Goal: Complete application form: Complete application form

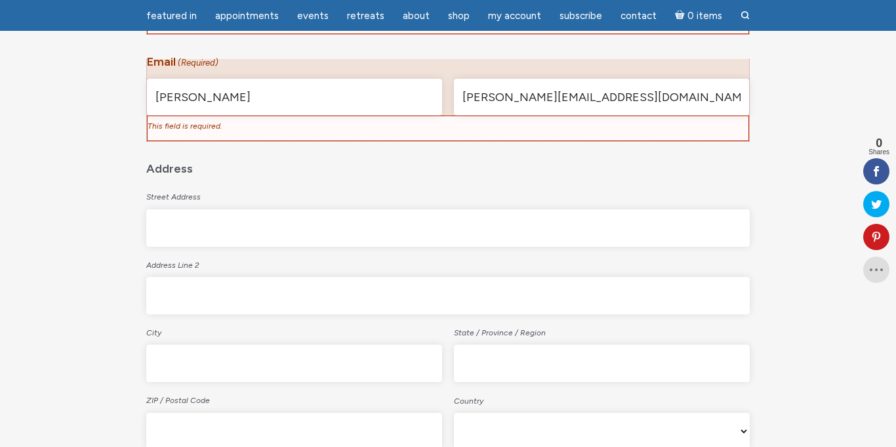
scroll to position [538, 0]
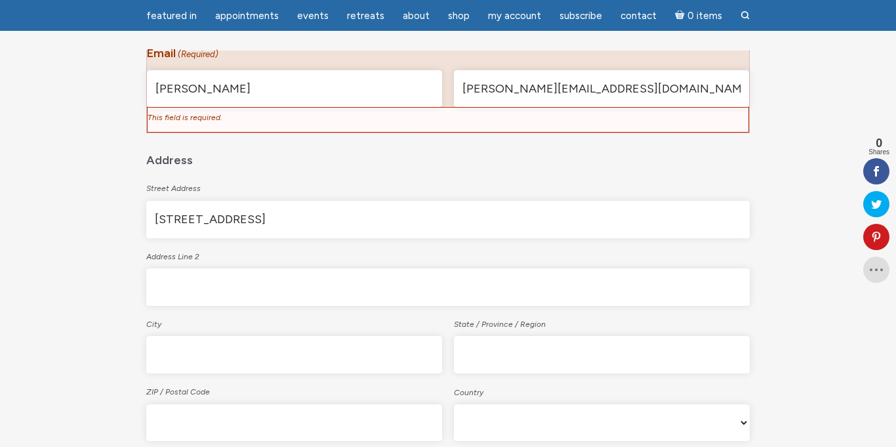
type input "[STREET_ADDRESS]"
type input "Old Hickory"
type input "t"
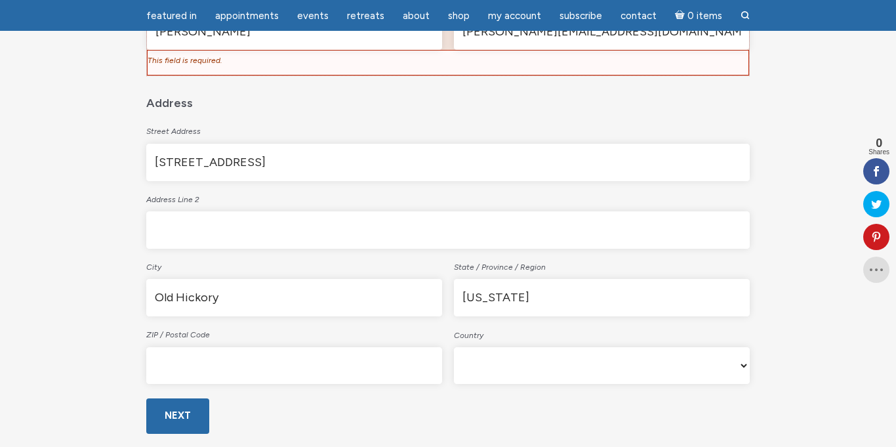
scroll to position [598, 0]
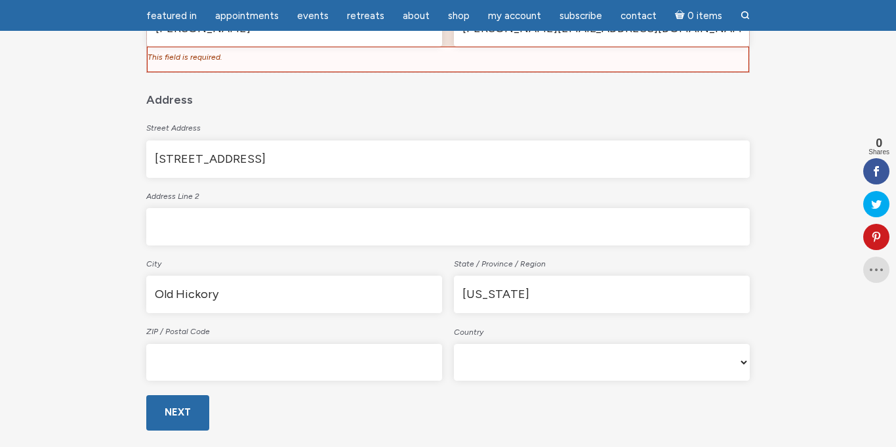
type input "[US_STATE]"
click at [186, 368] on input "ZIP / Postal Code" at bounding box center [294, 362] width 296 height 37
type input "37138"
click at [529, 369] on select "Afghanistan Albania Algeria American Samoa Andorra Angola Anguilla Antarctica A…" at bounding box center [602, 362] width 296 height 37
select select "[GEOGRAPHIC_DATA]"
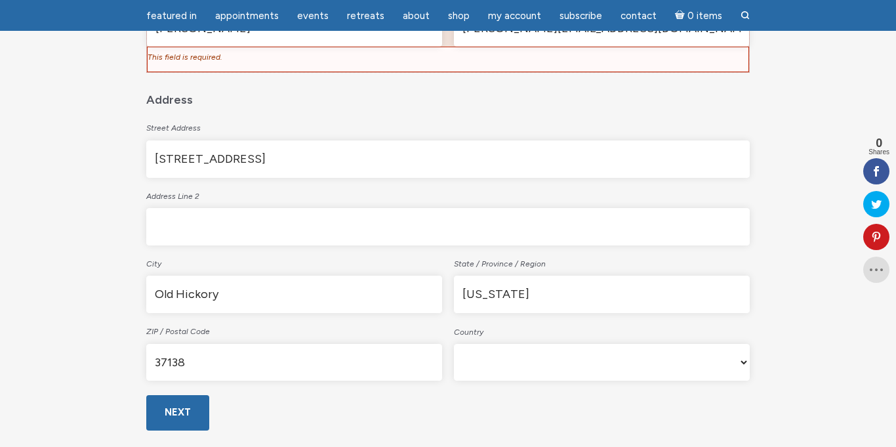
click at [454, 344] on select "Afghanistan Albania Algeria American Samoa Andorra Angola Anguilla Antarctica A…" at bounding box center [602, 362] width 296 height 37
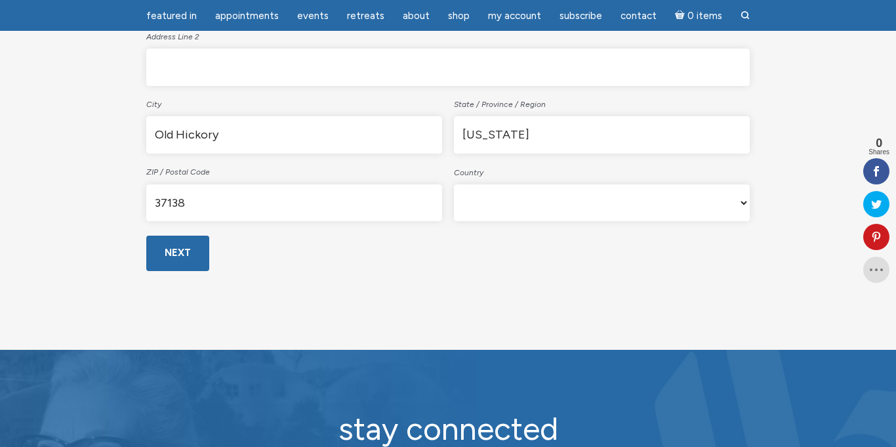
scroll to position [759, 0]
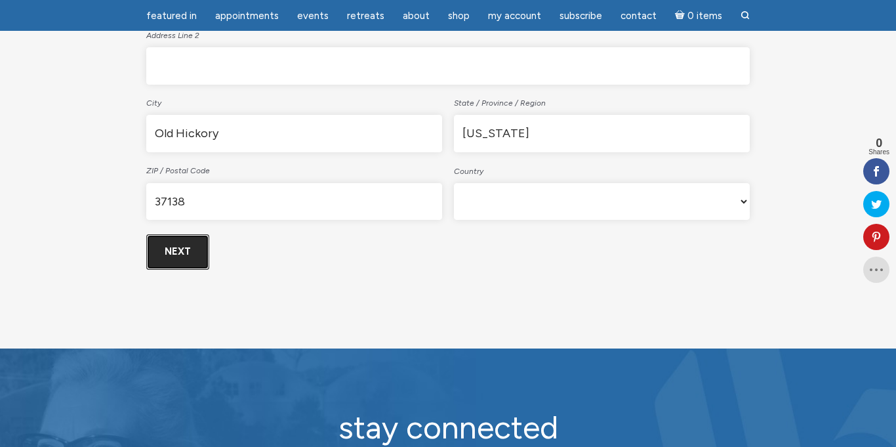
click at [172, 247] on input "Next" at bounding box center [177, 251] width 63 height 35
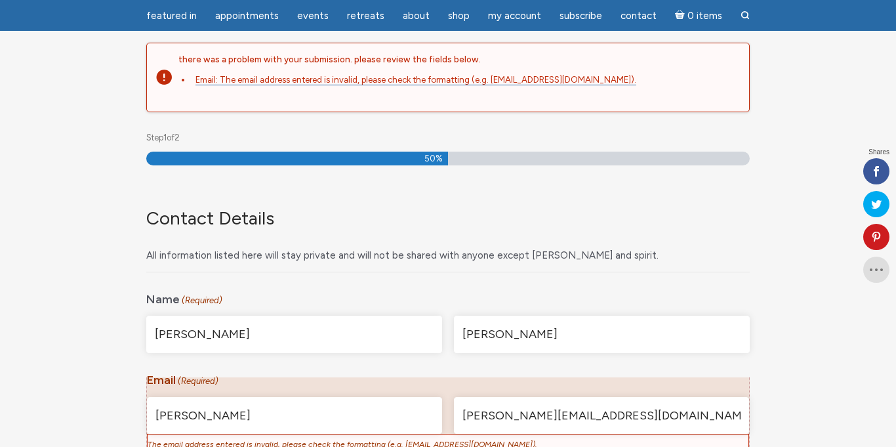
scroll to position [174, 0]
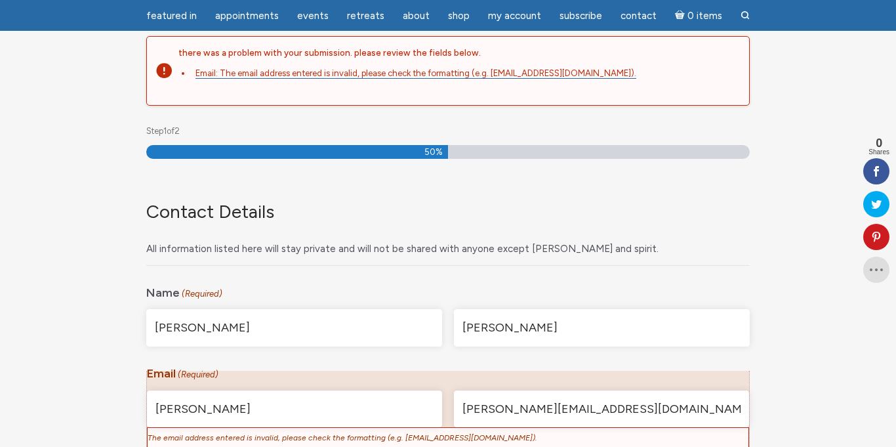
click at [252, 410] on input "[PERSON_NAME]" at bounding box center [294, 408] width 295 height 37
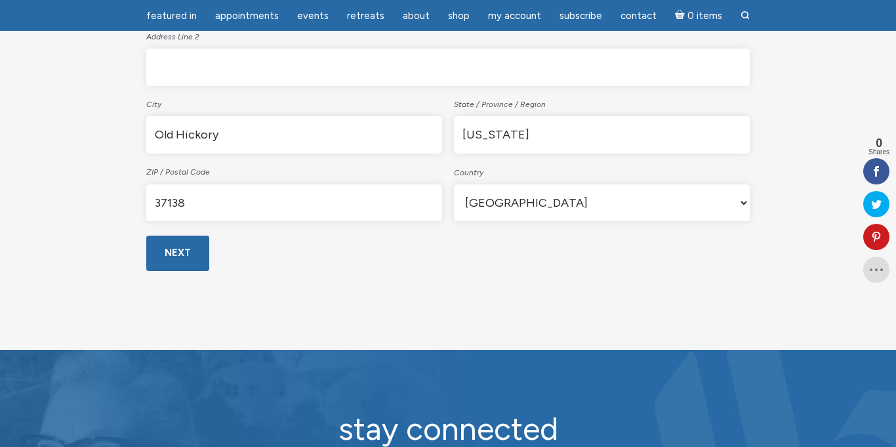
scroll to position [715, 0]
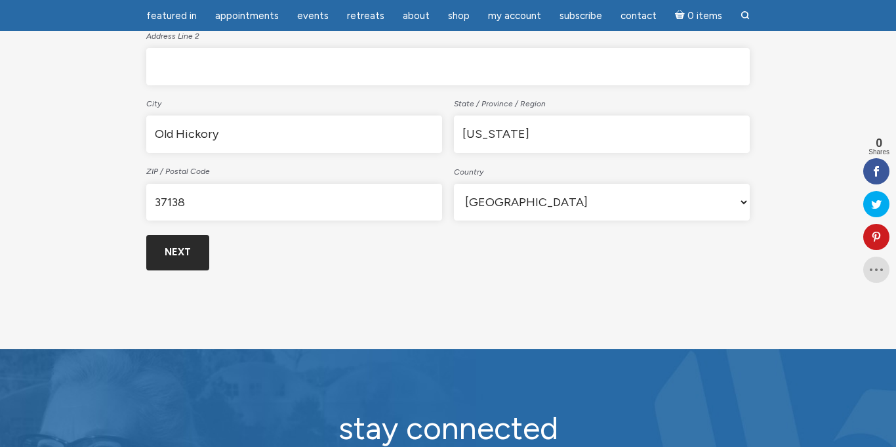
type input "[PERSON_NAME][EMAIL_ADDRESS][DOMAIN_NAME]"
click at [166, 256] on input "Next" at bounding box center [177, 252] width 63 height 35
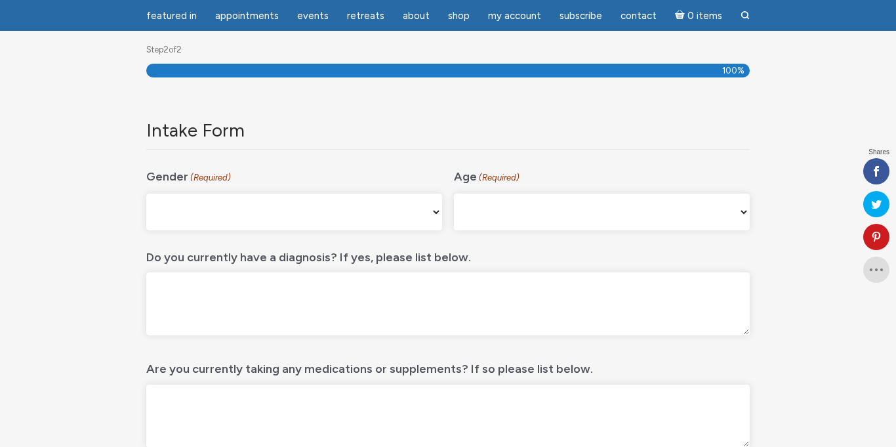
scroll to position [174, 0]
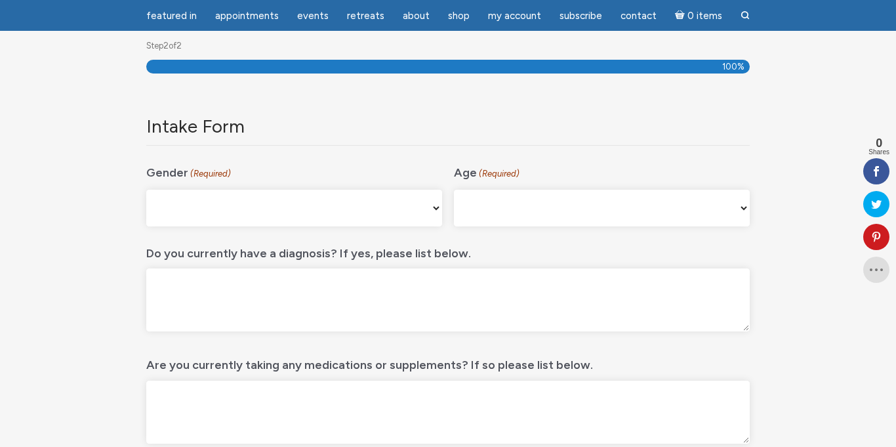
click at [437, 209] on select "[DEMOGRAPHIC_DATA] [DEMOGRAPHIC_DATA] [DEMOGRAPHIC_DATA] [DEMOGRAPHIC_DATA] My …" at bounding box center [294, 208] width 296 height 37
select select "[DEMOGRAPHIC_DATA]"
click at [146, 190] on select "[DEMOGRAPHIC_DATA] [DEMOGRAPHIC_DATA] [DEMOGRAPHIC_DATA] [DEMOGRAPHIC_DATA] My …" at bounding box center [294, 208] width 296 height 37
click at [748, 208] on select "[PHONE_NUMBER] [PHONE_NUMBER] 55-64 65+" at bounding box center [602, 208] width 296 height 37
click at [570, 365] on label "Are you currently taking any medications or supplements? If so please list belo…" at bounding box center [369, 361] width 447 height 27
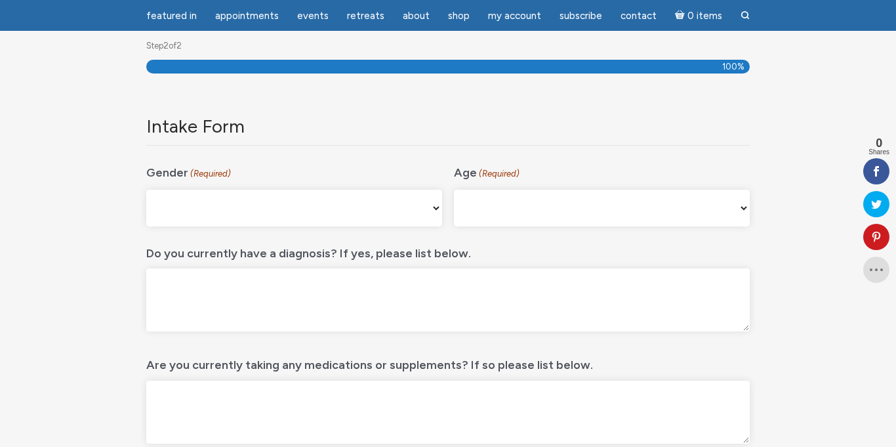
click at [570, 380] on textarea "Are you currently taking any medications or supplements? If so please list belo…" at bounding box center [447, 411] width 603 height 63
click at [742, 205] on select "[PHONE_NUMBER] [PHONE_NUMBER] 55-64 65+" at bounding box center [602, 208] width 296 height 37
select select "65+"
click at [454, 190] on select "[PHONE_NUMBER] [PHONE_NUMBER] 55-64 65+" at bounding box center [602, 208] width 296 height 37
click at [448, 279] on textarea "Do you currently have a diagnosis? If yes, please list below." at bounding box center [447, 299] width 603 height 63
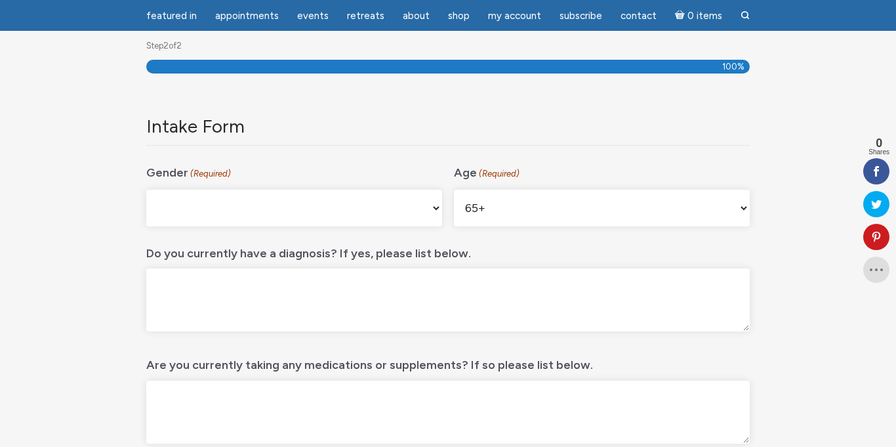
click at [448, 279] on textarea "Do you currently have a diagnosis? If yes, please list below." at bounding box center [447, 299] width 603 height 63
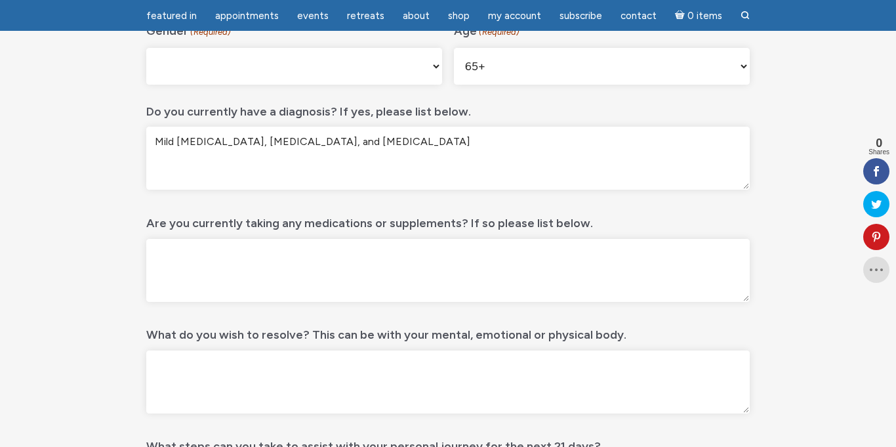
scroll to position [317, 0]
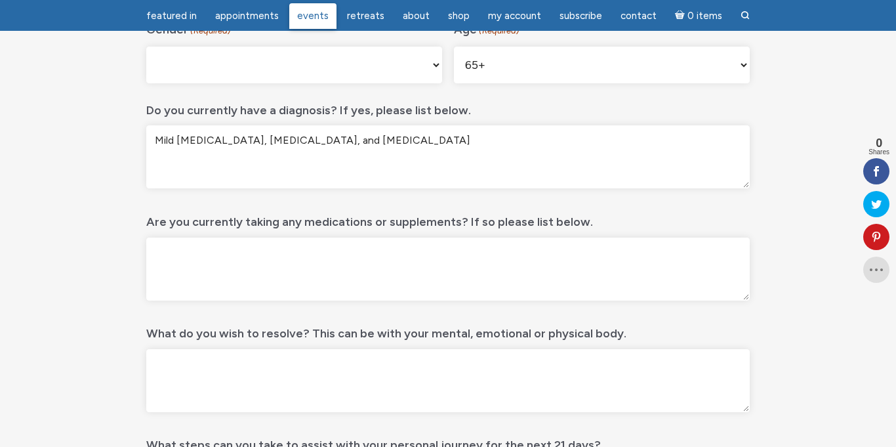
type textarea "Mild [MEDICAL_DATA], [MEDICAL_DATA], and [MEDICAL_DATA]"
click at [231, 250] on textarea "Are you currently taking any medications or supplements? If so please list belo…" at bounding box center [447, 268] width 603 height 63
paste textarea "[MEDICAL_DATA] 2.5mg [MEDICAL_DATA] 20mg [MEDICAL_DATA] (“[MEDICAL_DATA]”) 10mg…"
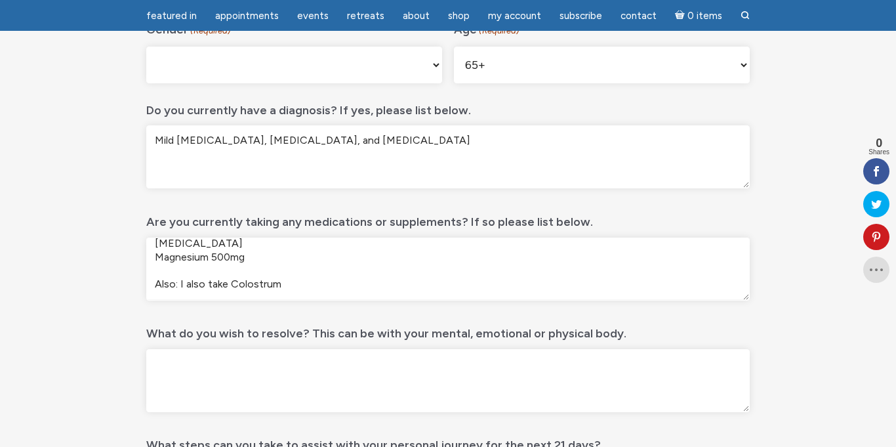
scroll to position [0, 0]
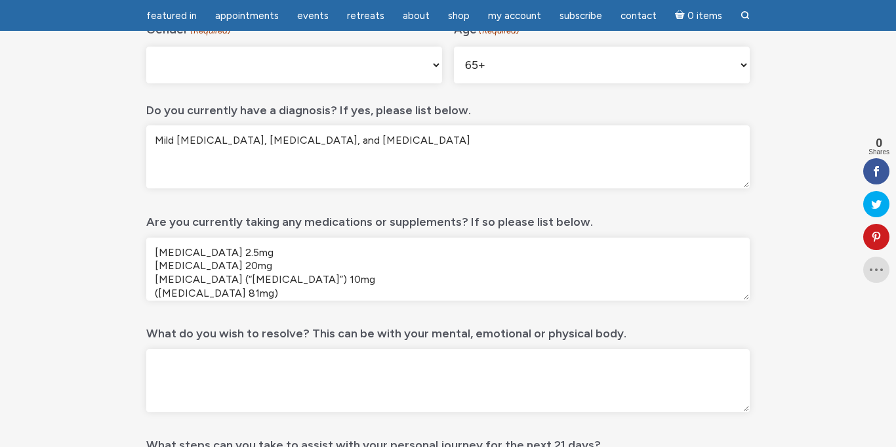
click at [153, 270] on textarea "[MEDICAL_DATA] 2.5mg [MEDICAL_DATA] 20mg [MEDICAL_DATA] (“[MEDICAL_DATA]”) 10mg…" at bounding box center [447, 268] width 603 height 63
click at [155, 265] on textarea "[MEDICAL_DATA], [MEDICAL_DATA] 20mg [MEDICAL_DATA] (“[MEDICAL_DATA]”) 10mg ([ME…" at bounding box center [447, 268] width 603 height 63
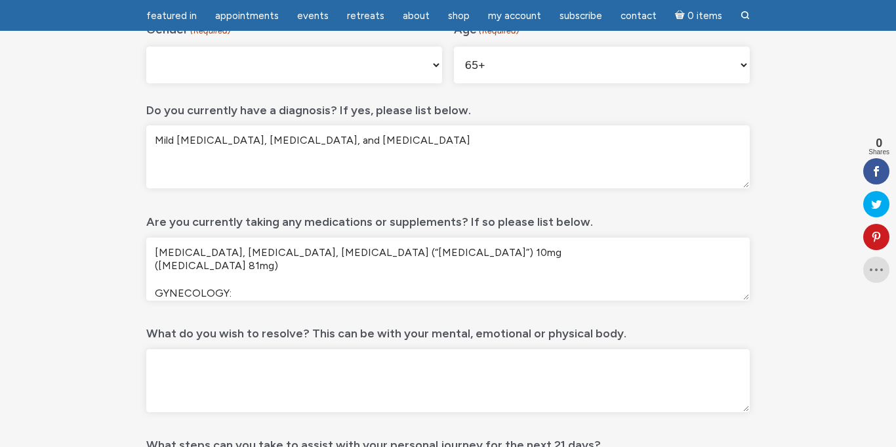
click at [160, 266] on textarea "[MEDICAL_DATA], [MEDICAL_DATA], [MEDICAL_DATA] (“[MEDICAL_DATA]”) 10mg ([MEDICA…" at bounding box center [447, 268] width 603 height 63
click at [155, 250] on textarea "[MEDICAL_DATA], [MEDICAL_DATA], [MEDICAL_DATA] (“[MEDICAL_DATA]”), and [MEDICAL…" at bounding box center [447, 268] width 603 height 63
click at [160, 256] on textarea "[MEDICAL_DATA], [MEDICAL_DATA], [MEDICAL_DATA] (“[MEDICAL_DATA]”), and [MEDICAL…" at bounding box center [447, 268] width 603 height 63
click at [149, 292] on textarea "[MEDICAL_DATA], [MEDICAL_DATA], [MEDICAL_DATA] (“[MEDICAL_DATA]”), and [MEDICAL…" at bounding box center [447, 268] width 603 height 63
click at [155, 253] on textarea "[MEDICAL_DATA], [MEDICAL_DATA], [MEDICAL_DATA] (“[MEDICAL_DATA]”), and [MEDICAL…" at bounding box center [447, 268] width 603 height 63
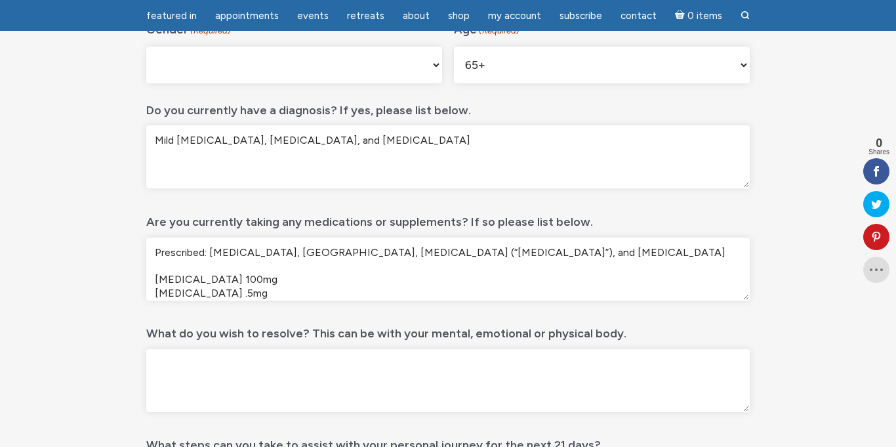
click at [157, 275] on textarea "Prescribed: [MEDICAL_DATA], [GEOGRAPHIC_DATA], [MEDICAL_DATA] (“[MEDICAL_DATA]”…" at bounding box center [447, 268] width 603 height 63
click at [292, 279] on textarea "Prescribed: [MEDICAL_DATA], [GEOGRAPHIC_DATA], [MEDICAL_DATA] (“[MEDICAL_DATA]”…" at bounding box center [447, 268] width 603 height 63
click at [221, 282] on textarea "Prescribed: [MEDICAL_DATA], [GEOGRAPHIC_DATA], [MEDICAL_DATA] (“[MEDICAL_DATA]”…" at bounding box center [447, 268] width 603 height 63
click at [290, 278] on textarea "Prescribed: [MEDICAL_DATA], [GEOGRAPHIC_DATA], [MEDICAL_DATA] (“[MEDICAL_DATA]”…" at bounding box center [447, 268] width 603 height 63
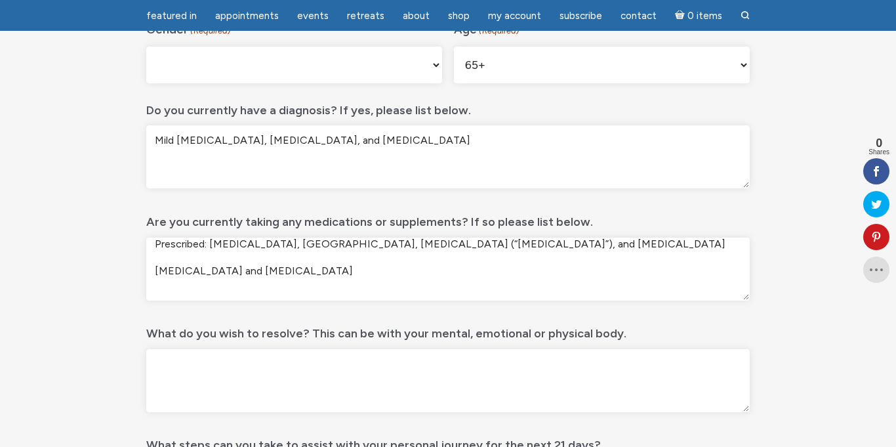
scroll to position [7, 0]
click at [472, 244] on textarea "Prescribed: [MEDICAL_DATA], [GEOGRAPHIC_DATA], [MEDICAL_DATA] (“[MEDICAL_DATA]”…" at bounding box center [447, 268] width 603 height 63
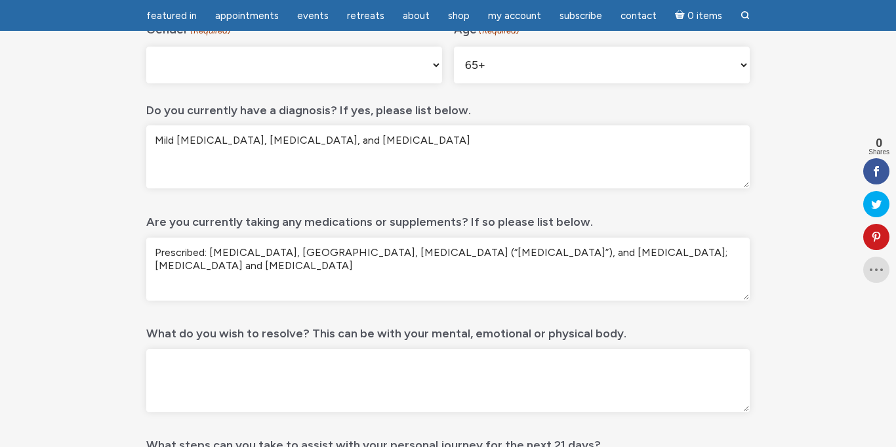
click at [153, 293] on textarea "Prescribed: [MEDICAL_DATA], [GEOGRAPHIC_DATA], [MEDICAL_DATA] (“[MEDICAL_DATA]”…" at bounding box center [447, 268] width 603 height 63
click at [429, 279] on textarea "Prescribed: [MEDICAL_DATA], [GEOGRAPHIC_DATA], [MEDICAL_DATA] (“[MEDICAL_DATA]”…" at bounding box center [447, 268] width 603 height 63
click at [161, 292] on textarea "Prescribed: [MEDICAL_DATA], [GEOGRAPHIC_DATA], [MEDICAL_DATA] (“[MEDICAL_DATA]”…" at bounding box center [447, 268] width 603 height 63
click at [155, 292] on textarea "Prescribed: [MEDICAL_DATA], [GEOGRAPHIC_DATA], [MEDICAL_DATA] (“[MEDICAL_DATA]”…" at bounding box center [447, 268] width 603 height 63
click at [147, 283] on textarea "Prescribed: [MEDICAL_DATA], [GEOGRAPHIC_DATA], [MEDICAL_DATA] (“[MEDICAL_DATA]”…" at bounding box center [447, 268] width 603 height 63
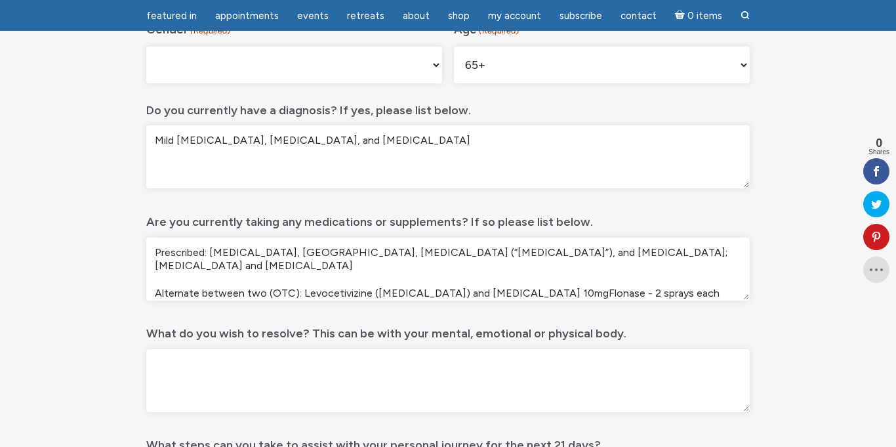
click at [502, 280] on textarea "Prescribed: [MEDICAL_DATA], [GEOGRAPHIC_DATA], [MEDICAL_DATA] (“[MEDICAL_DATA]”…" at bounding box center [447, 268] width 603 height 63
click at [502, 285] on textarea "Prescribed: [MEDICAL_DATA], [GEOGRAPHIC_DATA], [MEDICAL_DATA] (“[MEDICAL_DATA]”…" at bounding box center [447, 268] width 603 height 63
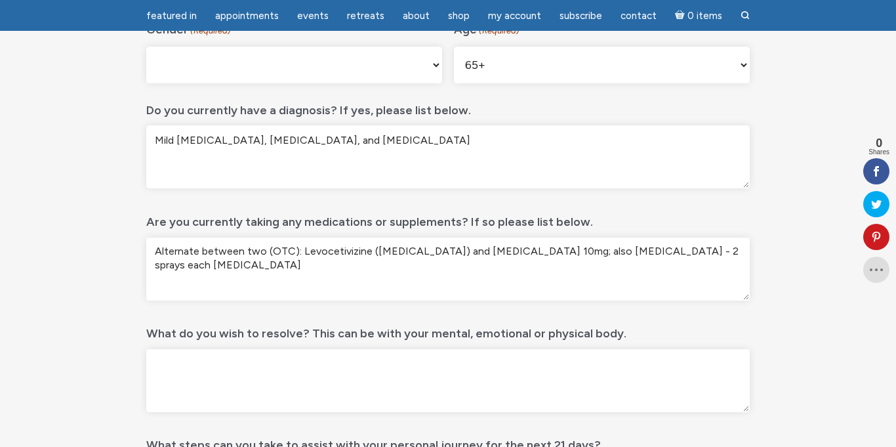
scroll to position [43, 0]
click at [159, 264] on textarea "Prescribed: [MEDICAL_DATA], [GEOGRAPHIC_DATA], [MEDICAL_DATA] (“[MEDICAL_DATA]”…" at bounding box center [447, 268] width 603 height 63
click at [403, 278] on textarea "Prescribed: [MEDICAL_DATA], [GEOGRAPHIC_DATA], [MEDICAL_DATA] (“[MEDICAL_DATA]”…" at bounding box center [447, 268] width 603 height 63
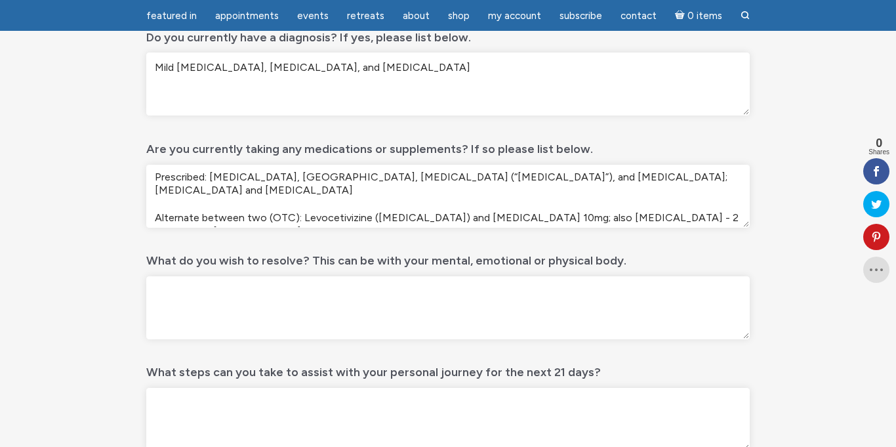
scroll to position [0, 0]
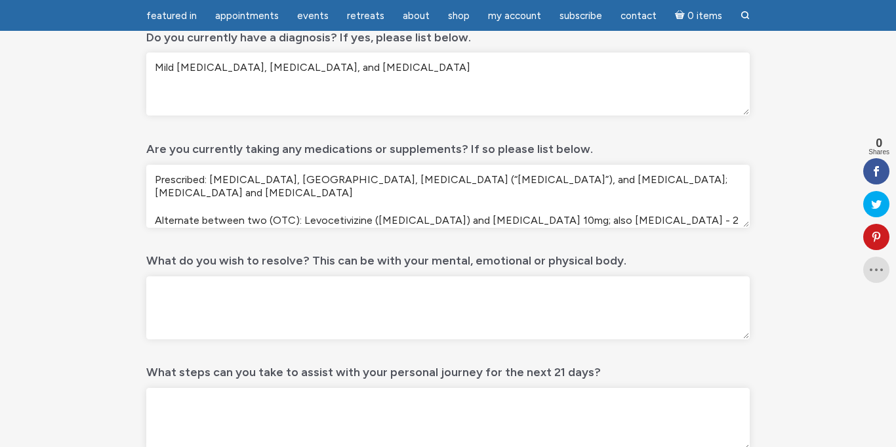
click at [207, 179] on textarea "Prescribed: [MEDICAL_DATA], [GEOGRAPHIC_DATA], [MEDICAL_DATA] (“[MEDICAL_DATA]”…" at bounding box center [447, 196] width 603 height 63
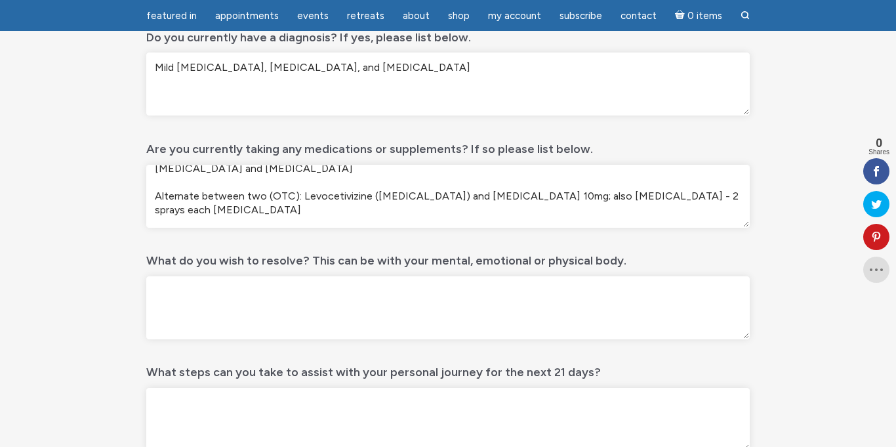
scroll to position [25, 0]
click at [425, 208] on textarea "PRESCRIPTIONS: [MEDICAL_DATA], [MEDICAL_DATA], [MEDICAL_DATA] (“[MEDICAL_DATA]”…" at bounding box center [447, 196] width 603 height 63
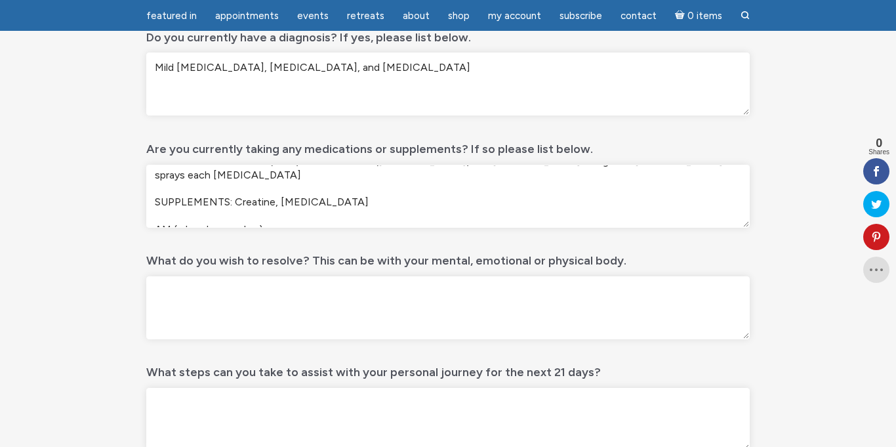
scroll to position [64, 0]
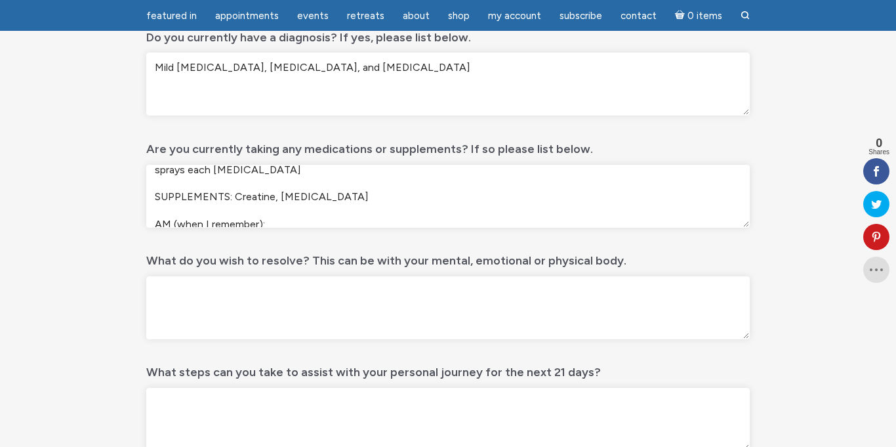
click at [157, 210] on textarea "PRESCRIPTIONS: [MEDICAL_DATA], [MEDICAL_DATA], [MEDICAL_DATA] (“[MEDICAL_DATA]”…" at bounding box center [447, 196] width 603 height 63
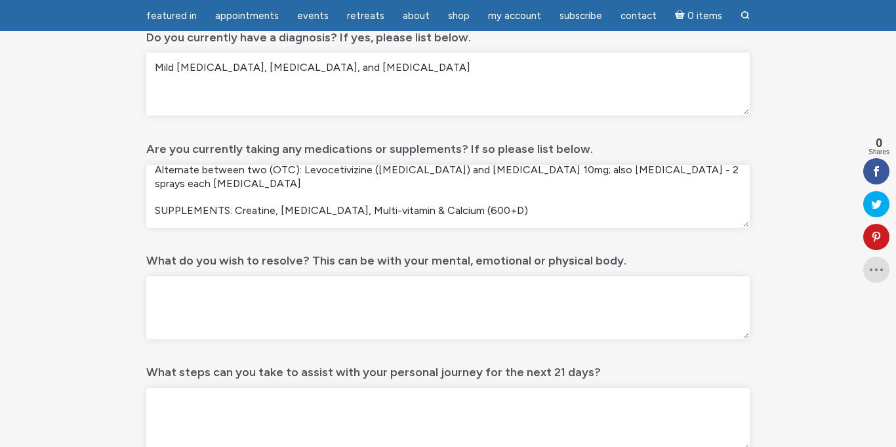
click at [389, 184] on textarea "PRESCRIPTIONS: [MEDICAL_DATA], [MEDICAL_DATA], [MEDICAL_DATA] (“[MEDICAL_DATA]”…" at bounding box center [447, 196] width 603 height 63
click at [462, 181] on textarea "PRESCRIPTIONS: [MEDICAL_DATA], [MEDICAL_DATA], [MEDICAL_DATA] (“[MEDICAL_DATA]”…" at bounding box center [447, 196] width 603 height 63
click at [238, 208] on textarea "PRESCRIPTIONS: [MEDICAL_DATA], [MEDICAL_DATA], [MEDICAL_DATA] (“[MEDICAL_DATA]”…" at bounding box center [447, 196] width 603 height 63
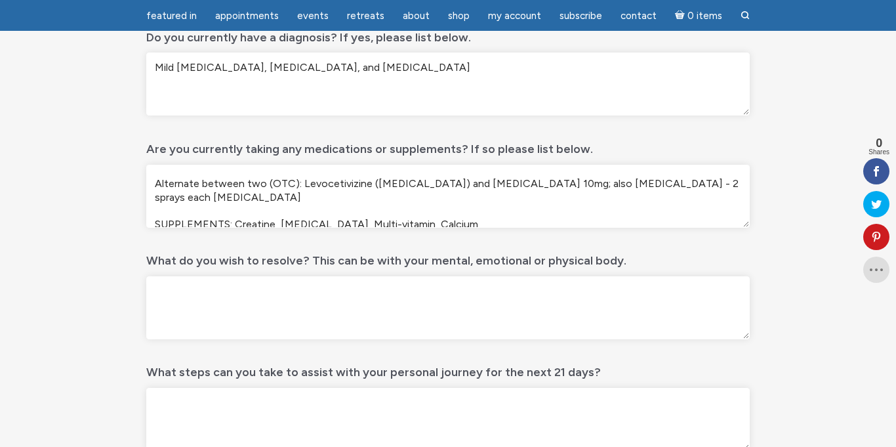
click at [154, 212] on textarea "PRESCRIPTIONS: [MEDICAL_DATA], [MEDICAL_DATA], [MEDICAL_DATA] (“[MEDICAL_DATA]”…" at bounding box center [447, 196] width 603 height 63
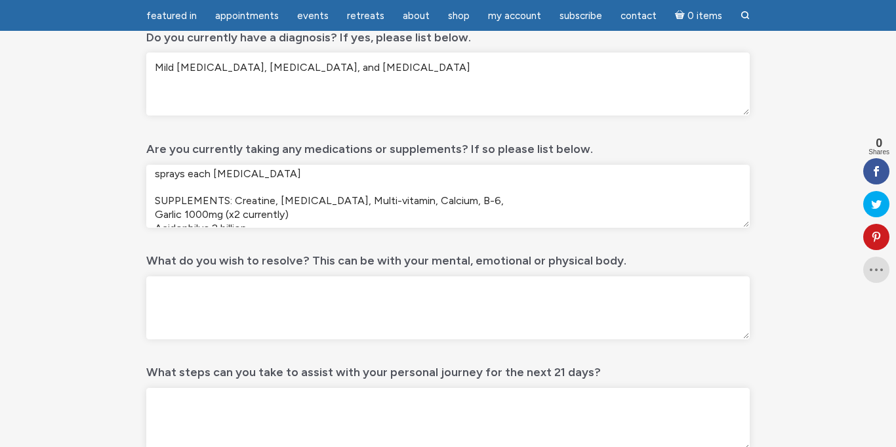
scroll to position [66, 0]
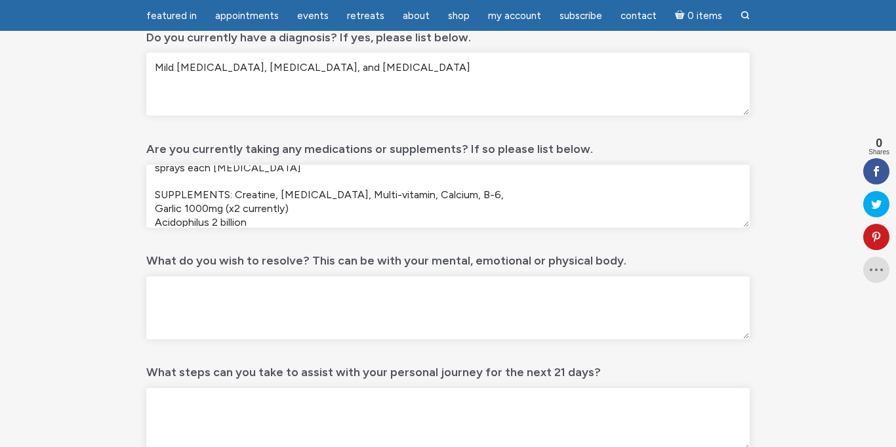
click at [155, 183] on textarea "PRESCRIPTIONS: [MEDICAL_DATA], [MEDICAL_DATA], [MEDICAL_DATA] (“[MEDICAL_DATA]”…" at bounding box center [447, 196] width 603 height 63
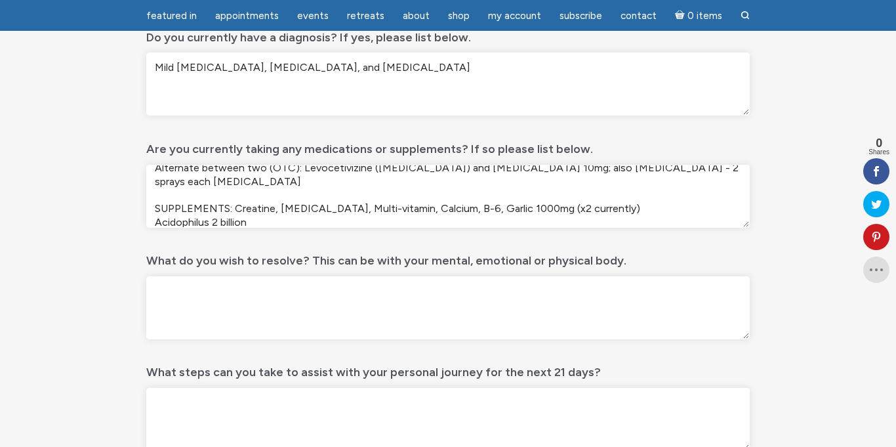
click at [582, 181] on textarea "PRESCRIPTIONS: [MEDICAL_DATA], [MEDICAL_DATA], [MEDICAL_DATA] (“[MEDICAL_DATA]”…" at bounding box center [447, 196] width 603 height 63
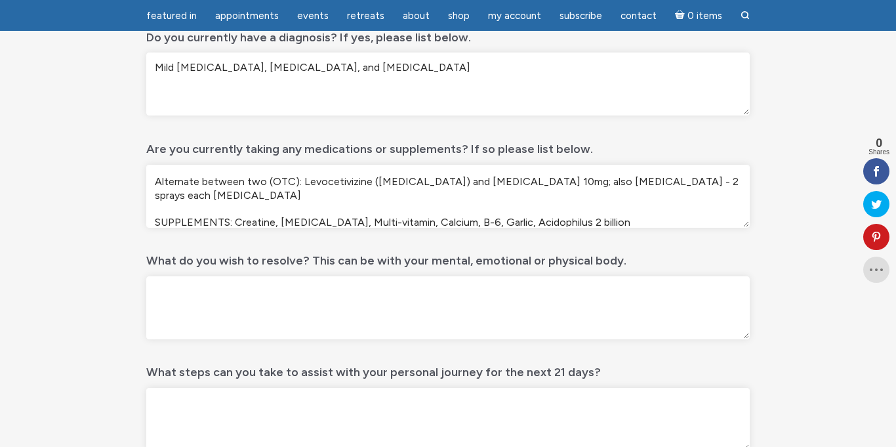
click at [154, 205] on textarea "PRESCRIPTIONS: [MEDICAL_DATA], [MEDICAL_DATA], [MEDICAL_DATA] (“[MEDICAL_DATA]”…" at bounding box center [447, 196] width 603 height 63
click at [153, 212] on textarea "PRESCRIPTIONS: [MEDICAL_DATA], [MEDICAL_DATA], [MEDICAL_DATA] (“[MEDICAL_DATA]”…" at bounding box center [447, 196] width 603 height 63
click at [206, 222] on textarea "PRESCRIPTIONS: [MEDICAL_DATA], [MEDICAL_DATA], [MEDICAL_DATA] (“[MEDICAL_DATA]”…" at bounding box center [447, 196] width 603 height 63
click at [155, 205] on textarea "PRESCRIPTIONS: [MEDICAL_DATA], [MEDICAL_DATA], [MEDICAL_DATA] (“[MEDICAL_DATA]”…" at bounding box center [447, 196] width 603 height 63
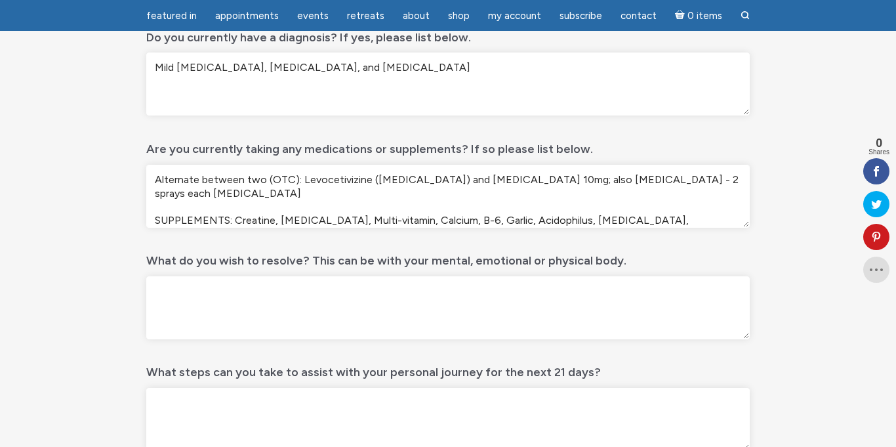
click at [336, 221] on textarea "PRESCRIPTIONS: [MEDICAL_DATA], [MEDICAL_DATA], [MEDICAL_DATA] (“[MEDICAL_DATA]”…" at bounding box center [447, 196] width 603 height 63
click at [154, 221] on textarea "PRESCRIPTIONS: [MEDICAL_DATA], [MEDICAL_DATA], [MEDICAL_DATA] (“[MEDICAL_DATA]”…" at bounding box center [447, 196] width 603 height 63
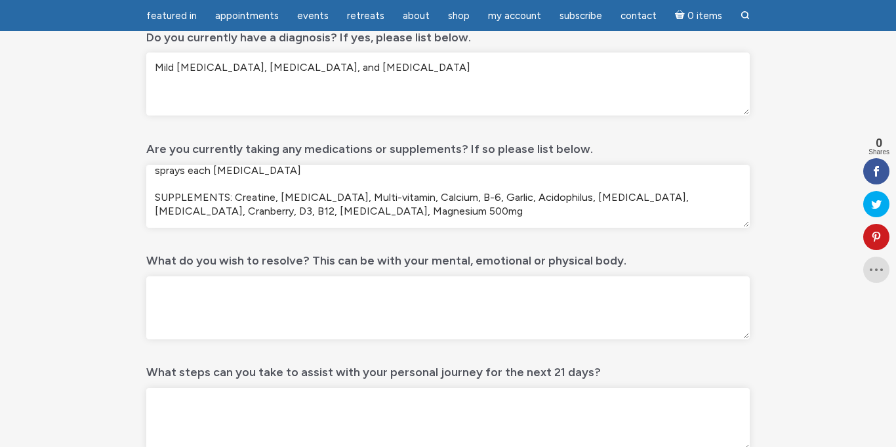
scroll to position [66, 0]
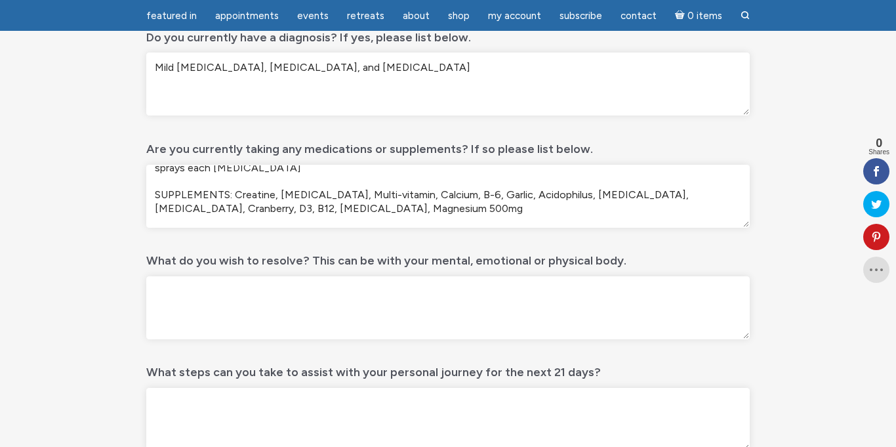
click at [237, 210] on textarea "PRESCRIPTIONS: [MEDICAL_DATA], [MEDICAL_DATA], [MEDICAL_DATA] (“[MEDICAL_DATA]”…" at bounding box center [447, 196] width 603 height 63
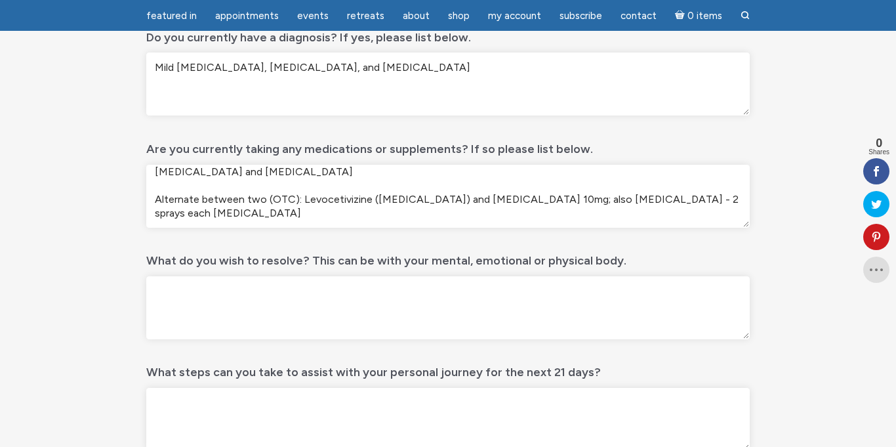
scroll to position [27, 0]
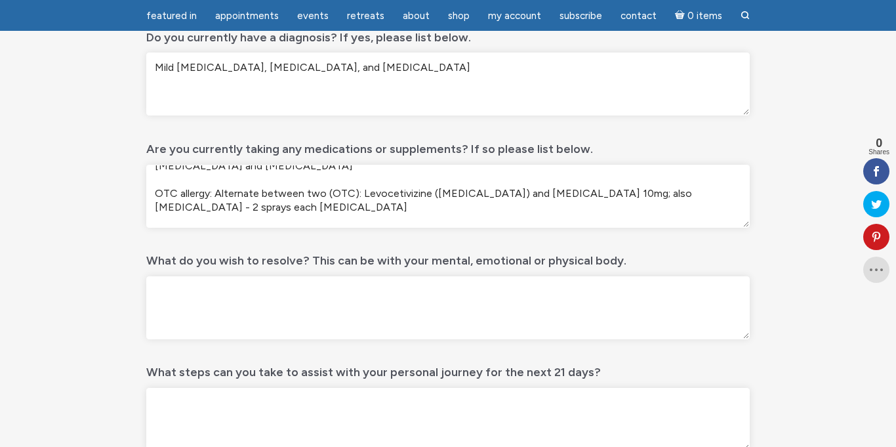
click at [563, 183] on textarea "PRESCRIPTIONS: [MEDICAL_DATA], [MEDICAL_DATA], [MEDICAL_DATA] (“[MEDICAL_DATA]”…" at bounding box center [447, 196] width 603 height 63
type textarea "PRESCRIPTIONS: [MEDICAL_DATA], [MEDICAL_DATA], [MEDICAL_DATA] (“[MEDICAL_DATA]”…"
click at [452, 283] on textarea "What do you wish to resolve? This can be with your mental, emotional or physica…" at bounding box center [447, 307] width 603 height 63
click at [279, 285] on textarea "What do you wish to resolve? This can be with your mental, emotional or physica…" at bounding box center [447, 307] width 603 height 63
paste textarea "L ip do sita C adipisc el se d eiusmod tempo. I utla etdolore m “5” aliq (ENI: …"
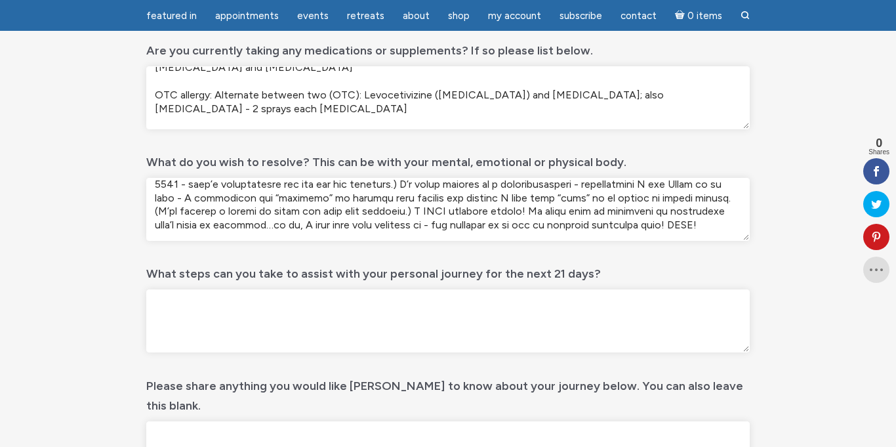
scroll to position [491, 0]
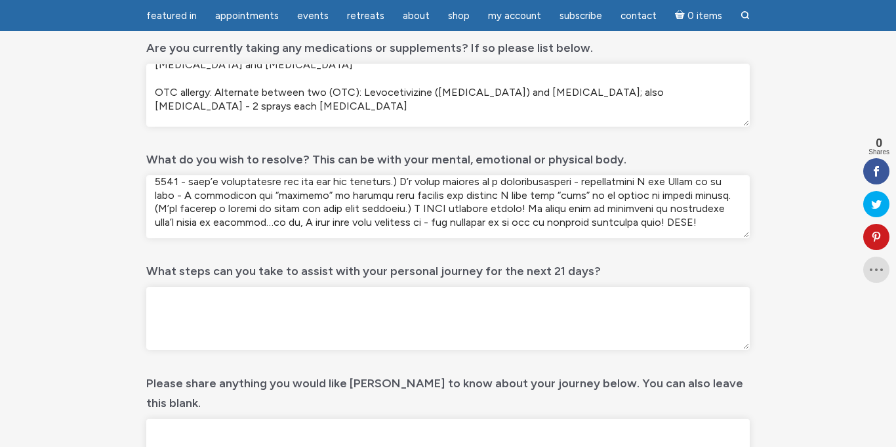
type textarea "L ip do sita C adipisc el se d eiusmod tempo. I utla etdolore m “5” aliq (ENI: …"
click at [601, 322] on textarea "What steps can you take to assist with your personal journey for the next 21 da…" at bounding box center [447, 318] width 603 height 63
click at [441, 304] on textarea "I've" at bounding box center [447, 318] width 603 height 63
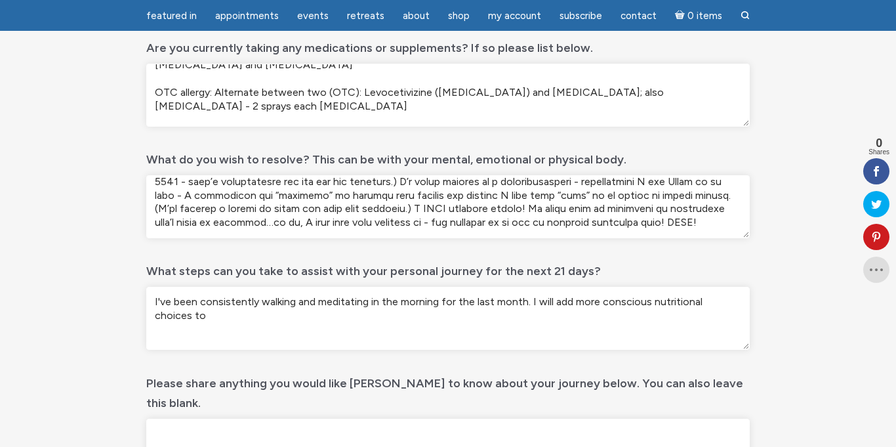
click at [436, 317] on textarea "I've been consistently walking and meditating in the morning for the last month…" at bounding box center [447, 318] width 603 height 63
click at [433, 322] on textarea "I've been consistently walking and meditating in the morning for the last month…" at bounding box center [447, 318] width 603 height 63
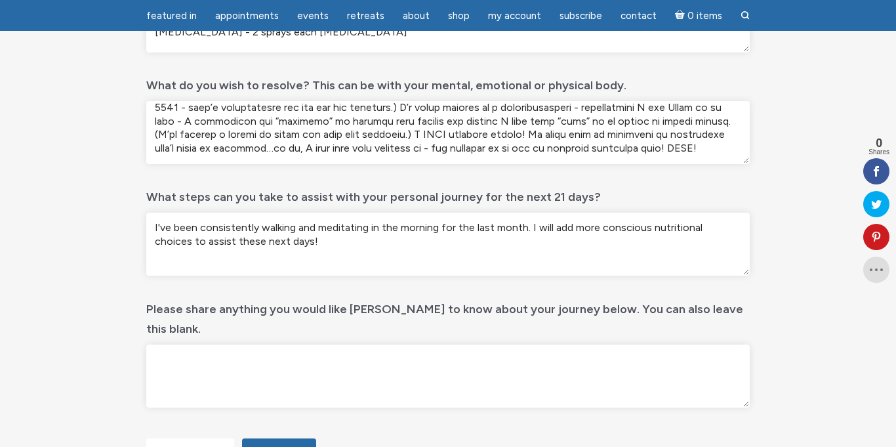
scroll to position [571, 0]
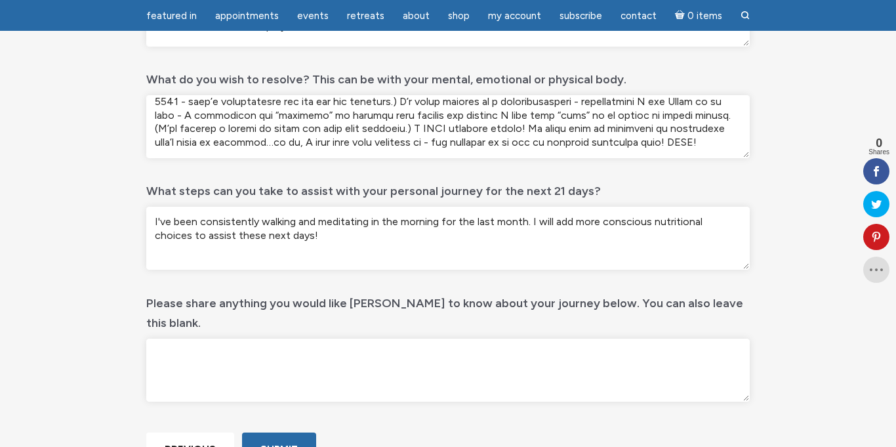
type textarea "I've been consistently walking and meditating in the morning for the last month…"
click at [359, 338] on textarea "Please share anything you would like [PERSON_NAME] to know about your journey b…" at bounding box center [447, 369] width 603 height 63
type textarea "I"
click at [786, 292] on div "10 days of Reiki – Intake form Step 2 of 2 100% Email This field is for validat…" at bounding box center [448, 40] width 748 height 908
click at [487, 338] on textarea "My life has been FULL of" at bounding box center [447, 369] width 603 height 63
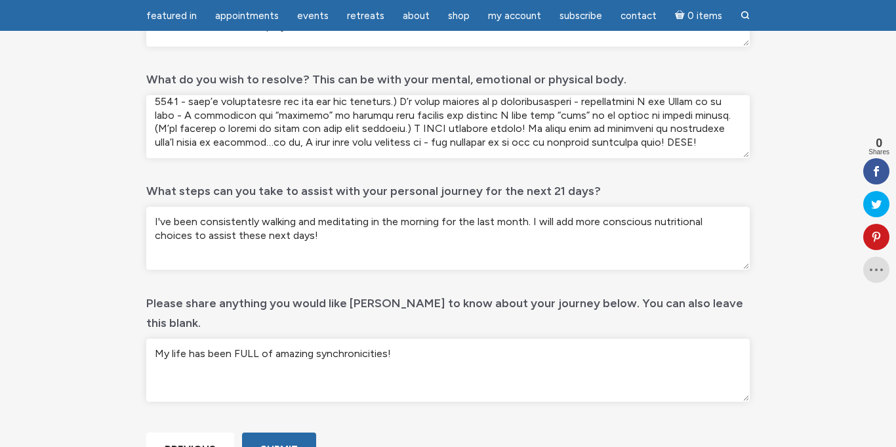
click at [484, 338] on textarea "My life has been FULL of amazing synchronicities!" at bounding box center [447, 369] width 603 height 63
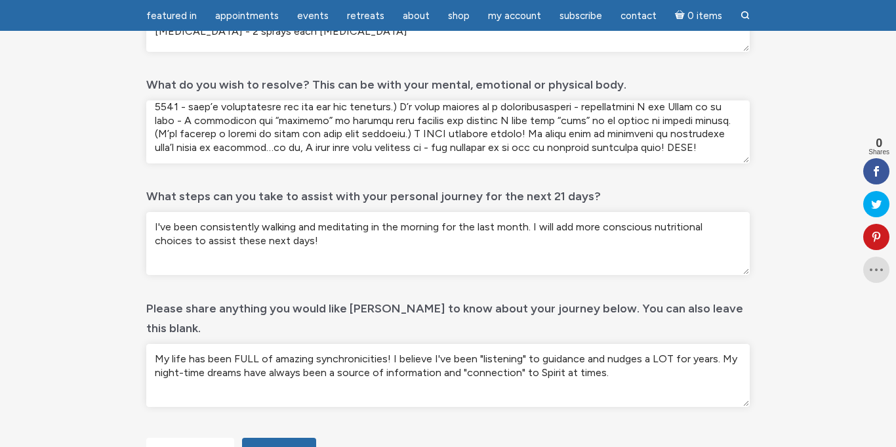
scroll to position [570, 0]
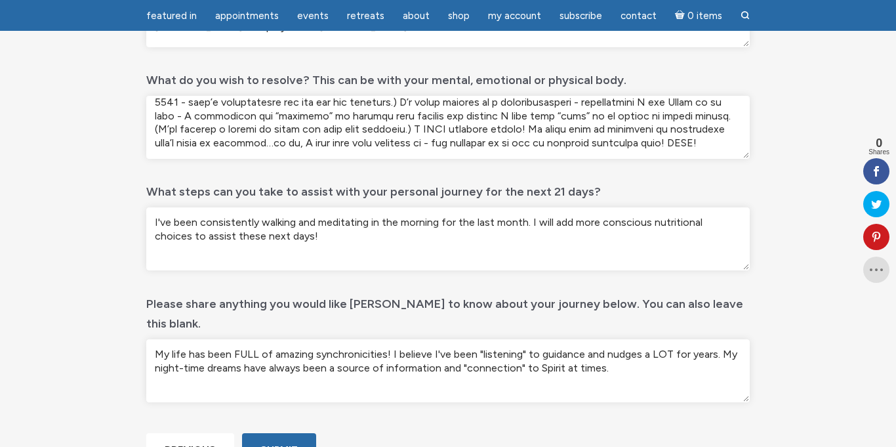
click at [459, 348] on textarea "My life has been FULL of amazing synchronicities! I believe I've been "listenin…" at bounding box center [447, 370] width 603 height 63
click at [643, 347] on textarea "My life has been FULL of amazing synchronicities! I believe I've been "listenin…" at bounding box center [447, 370] width 603 height 63
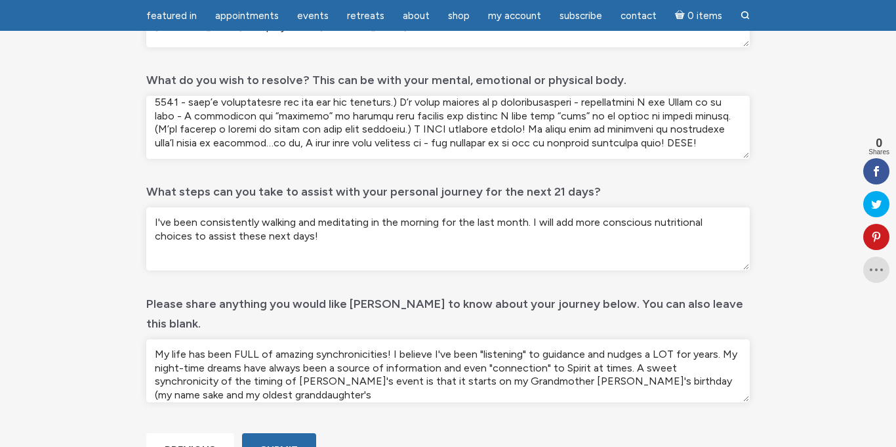
click at [622, 359] on textarea "My life has been FULL of amazing synchronicities! I believe I've been "listenin…" at bounding box center [447, 370] width 603 height 63
click at [646, 362] on textarea "My life has been FULL of amazing synchronicities! I believe I've been "listenin…" at bounding box center [447, 370] width 603 height 63
click at [157, 339] on textarea "My life has been FULL of amazing synchronicities! I believe I've been "listenin…" at bounding box center [447, 370] width 603 height 63
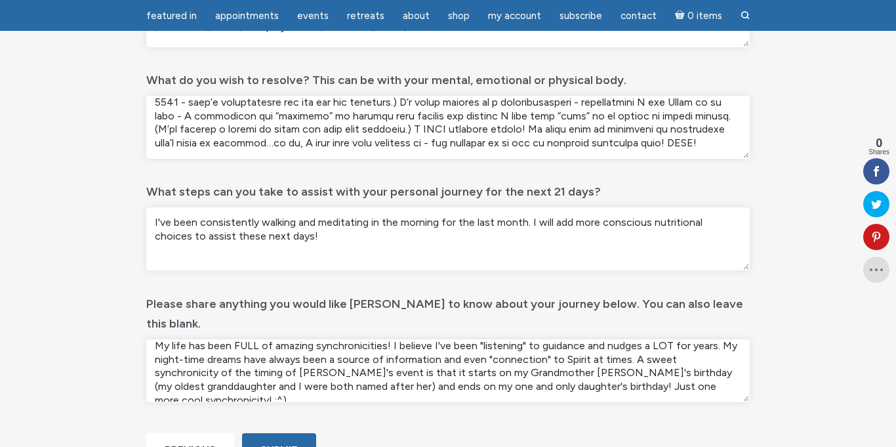
drag, startPoint x: 154, startPoint y: 333, endPoint x: 696, endPoint y: 363, distance: 543.1
click at [709, 374] on textarea "My life has been FULL of amazing synchronicities! I believe I've been "listenin…" at bounding box center [447, 370] width 603 height 63
type textarea "My life has been FULL of amazing synchronicities! I believe I've been "listenin…"
click at [94, 290] on div "10 days of Reiki – Intake form Step 2 of 2 100% Email This field is for validat…" at bounding box center [448, 41] width 748 height 908
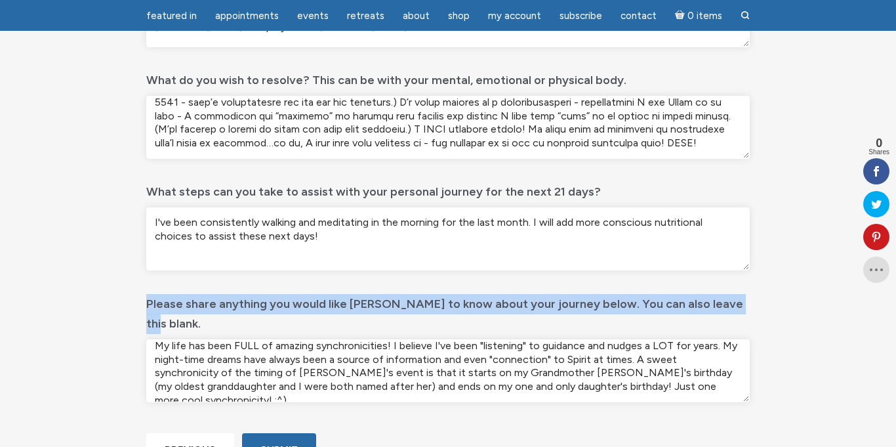
drag, startPoint x: 738, startPoint y: 300, endPoint x: 165, endPoint y: 310, distance: 572.5
click at [146, 302] on div "Please share anything you would like [PERSON_NAME] to know about your journey b…" at bounding box center [447, 347] width 603 height 121
copy label "Please share anything you would like [PERSON_NAME] to know about your journey b…"
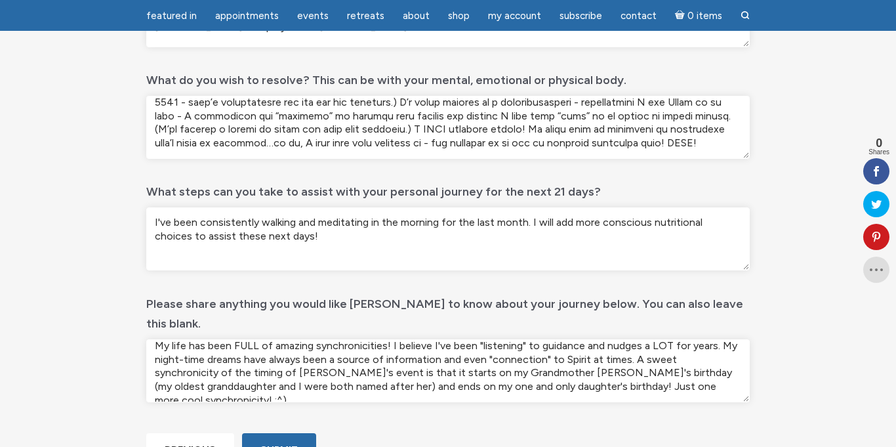
click at [400, 252] on textarea "I've been consistently walking and meditating in the morning for the last month…" at bounding box center [447, 238] width 603 height 63
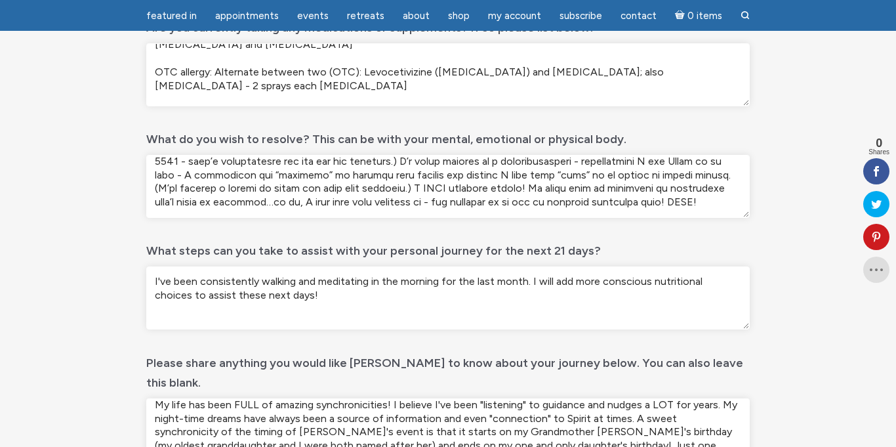
scroll to position [511, 0]
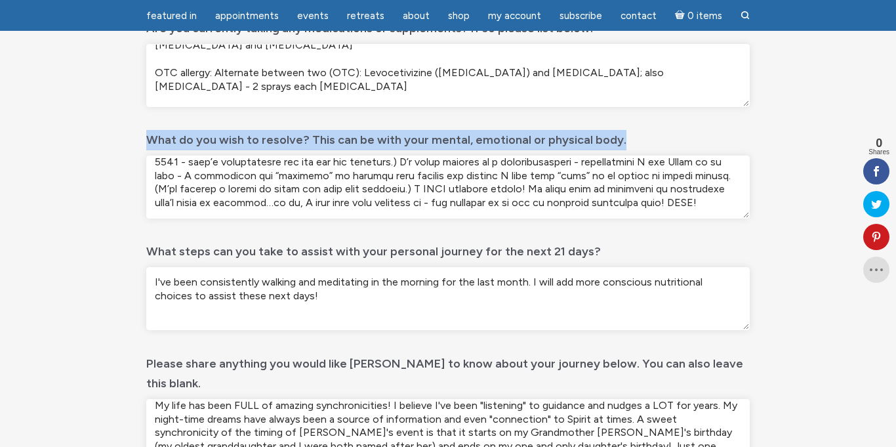
drag, startPoint x: 627, startPoint y: 138, endPoint x: 130, endPoint y: 149, distance: 496.5
click at [130, 149] on div "10 days of Reiki – Intake form Step 2 of 2 100% Email This field is for validat…" at bounding box center [448, 101] width 748 height 908
copy label "What do you wish to resolve? This can be with your mental, emotional or physica…"
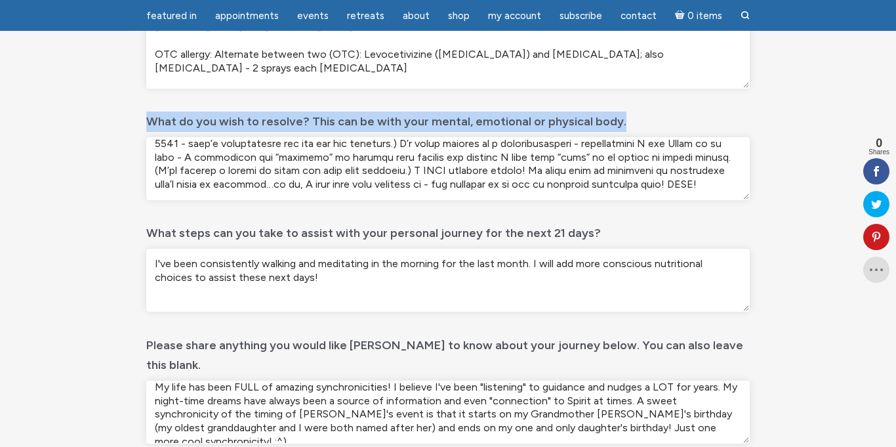
scroll to position [531, 0]
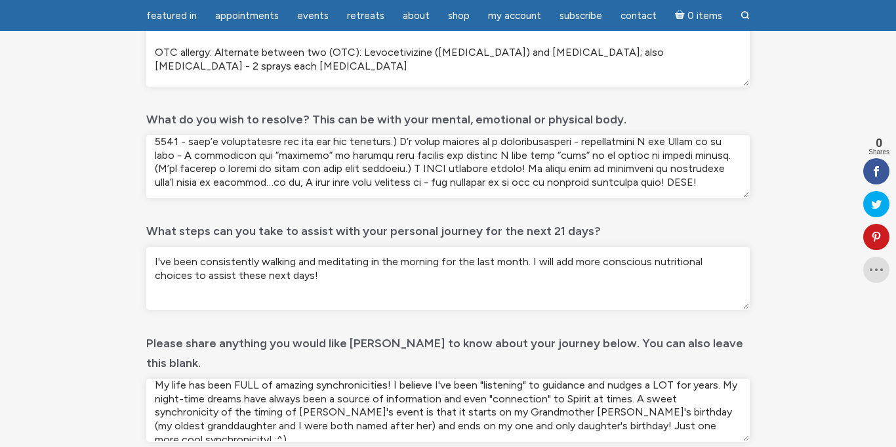
drag, startPoint x: 281, startPoint y: 277, endPoint x: 150, endPoint y: 256, distance: 132.8
click at [150, 256] on textarea "I've been consistently walking and meditating in the morning for the last month…" at bounding box center [447, 278] width 603 height 63
click at [635, 233] on div "What steps can you take to assist with your personal journey for the next 21 da…" at bounding box center [447, 264] width 603 height 101
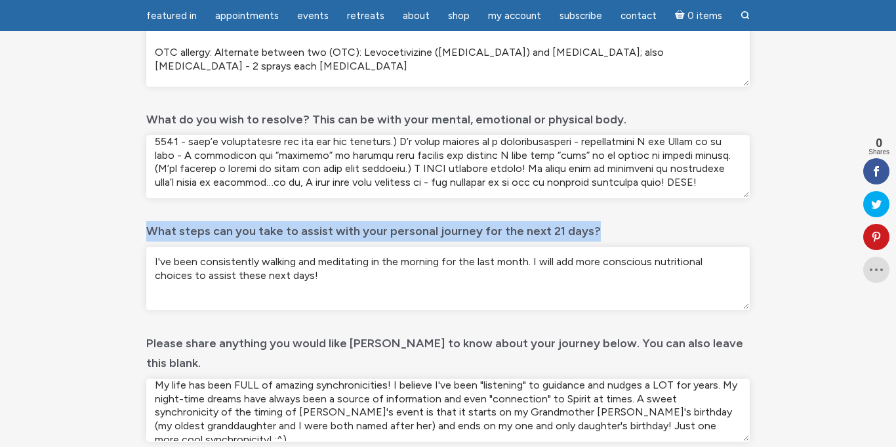
drag, startPoint x: 577, startPoint y: 229, endPoint x: 97, endPoint y: 212, distance: 480.3
click at [97, 212] on div "10 days of Reiki – Intake form Step 2 of 2 100% Email This field is for validat…" at bounding box center [448, 80] width 748 height 908
copy label "What steps can you take to assist with your personal journey for the next 21 da…"
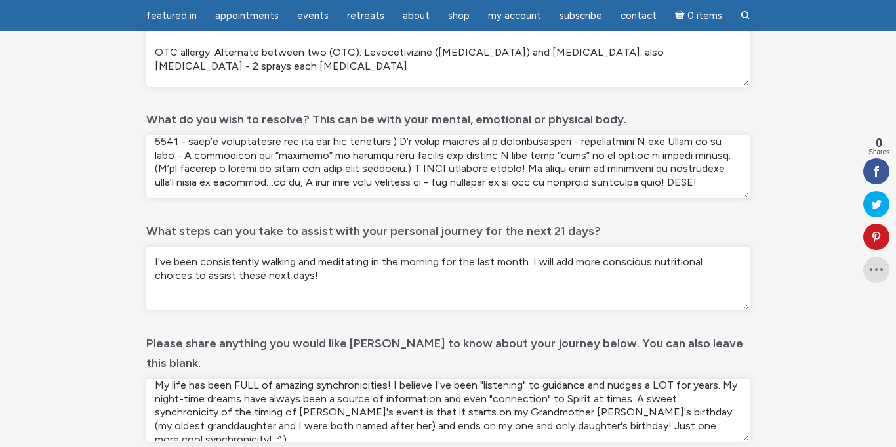
click at [658, 224] on div "What steps can you take to assist with your personal journey for the next 21 da…" at bounding box center [447, 264] width 603 height 101
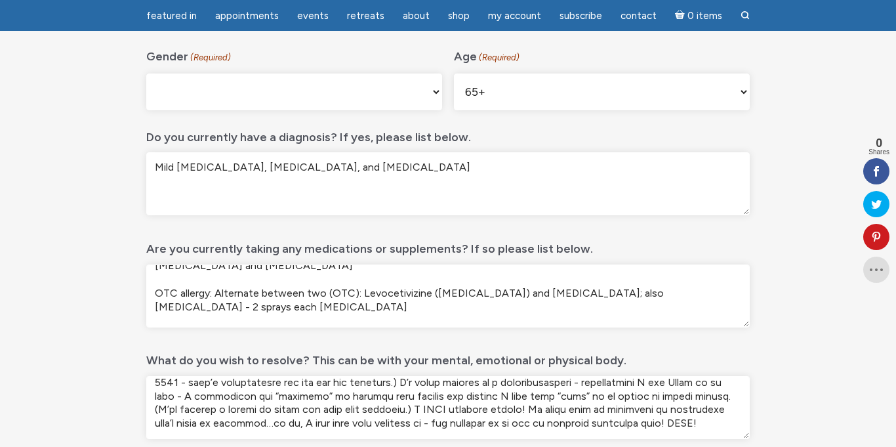
scroll to position [0, 0]
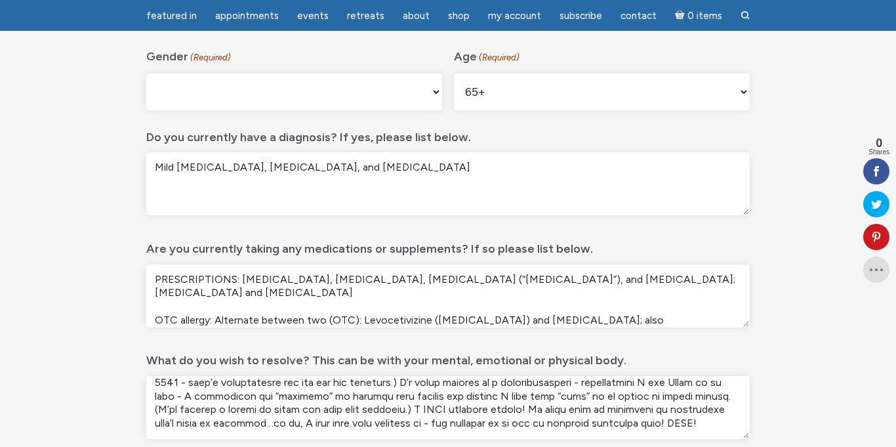
drag, startPoint x: 309, startPoint y: 321, endPoint x: 114, endPoint y: 261, distance: 203.7
click at [114, 261] on div "10 days of Reiki – Intake form Step 2 of 2 100% Email This field is for validat…" at bounding box center [448, 321] width 748 height 908
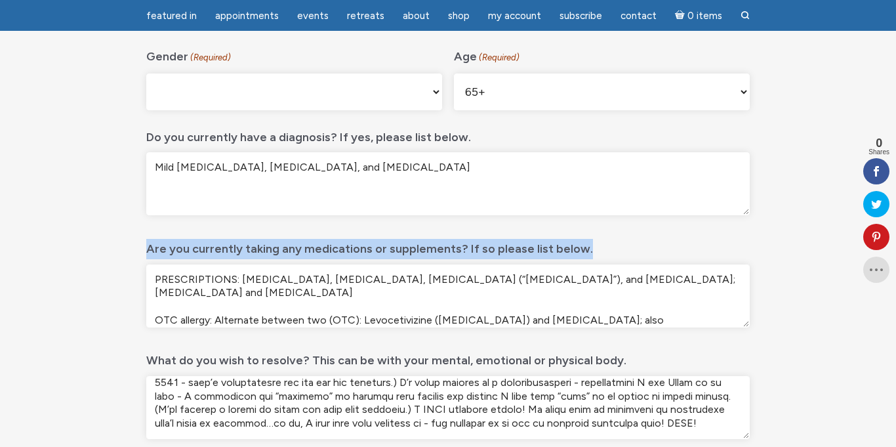
drag, startPoint x: 600, startPoint y: 250, endPoint x: 102, endPoint y: 249, distance: 497.7
click at [96, 243] on div "10 days of Reiki – Intake form Step 2 of 2 100% Email This field is for validat…" at bounding box center [448, 321] width 748 height 908
copy label "Are you currently taking any medications or supplements? If so please list belo…"
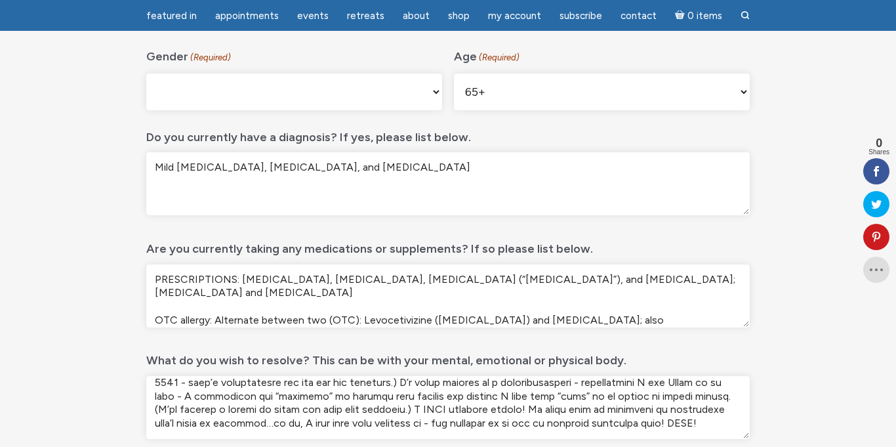
click at [725, 313] on textarea "PRESCRIPTIONS: [MEDICAL_DATA], [MEDICAL_DATA], [MEDICAL_DATA] (“[MEDICAL_DATA]”…" at bounding box center [447, 295] width 603 height 63
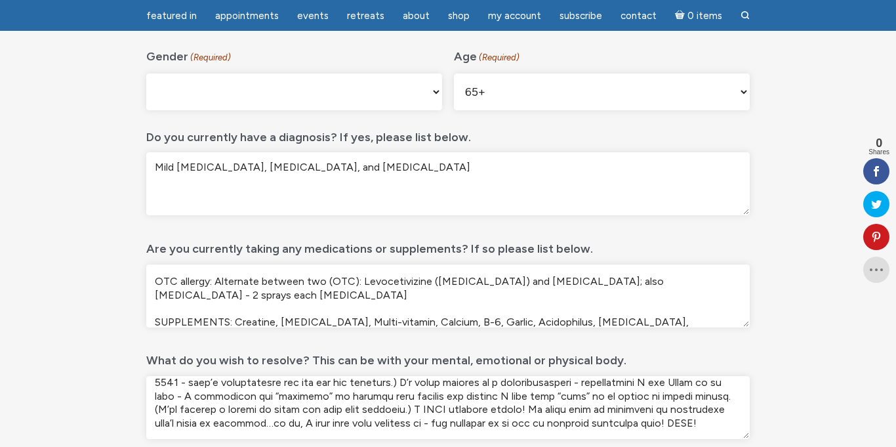
scroll to position [49, 0]
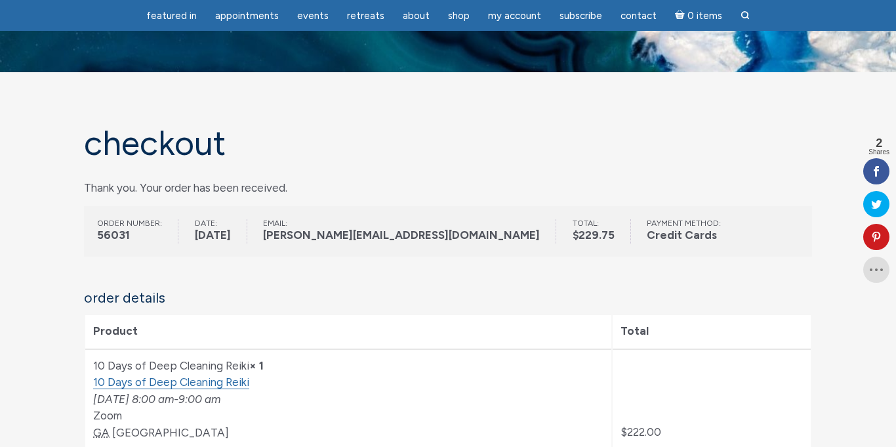
scroll to position [30, 0]
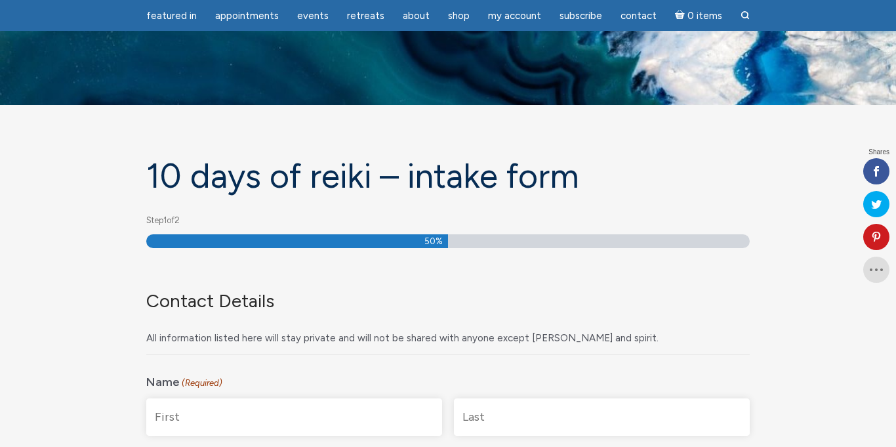
select select "[GEOGRAPHIC_DATA]"
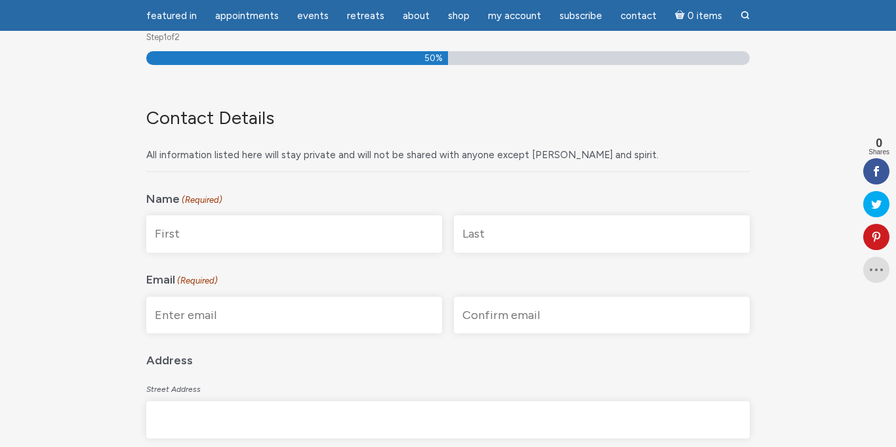
scroll to position [184, 0]
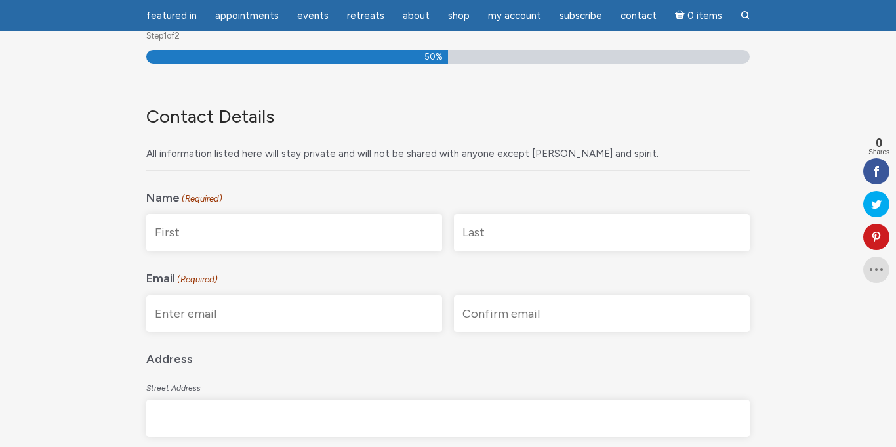
click at [340, 245] on input "First" at bounding box center [294, 232] width 296 height 37
type input "[PERSON_NAME]"
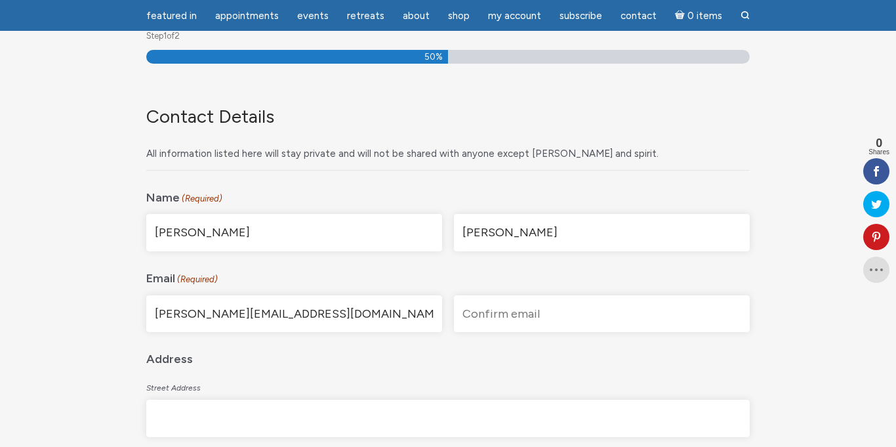
type input "[PERSON_NAME][EMAIL_ADDRESS][DOMAIN_NAME]"
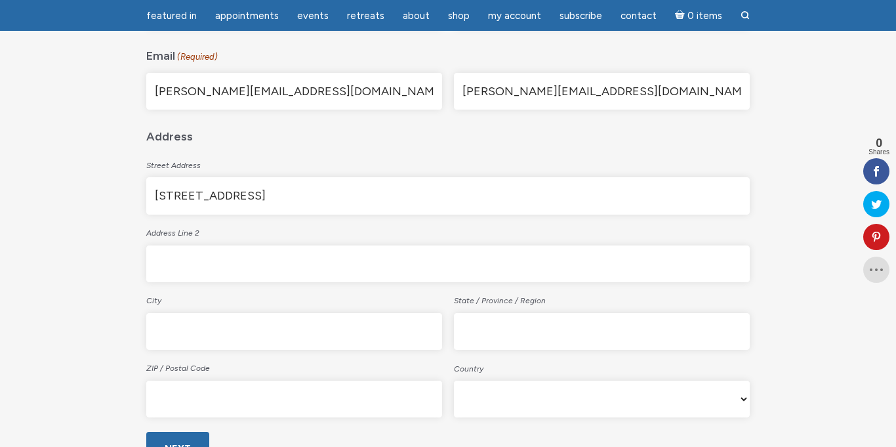
scroll to position [409, 0]
type input "[STREET_ADDRESS]"
click at [199, 355] on label "ZIP / Postal Code" at bounding box center [294, 365] width 296 height 24
click at [199, 378] on input "ZIP / Postal Code" at bounding box center [294, 396] width 296 height 37
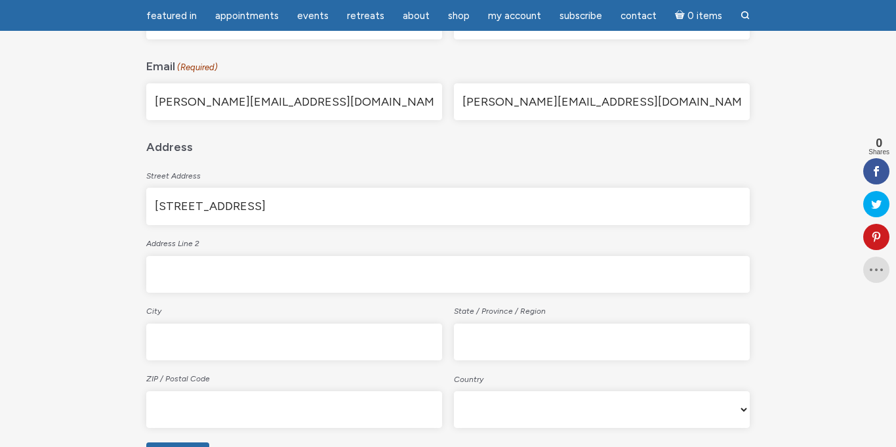
scroll to position [390, 0]
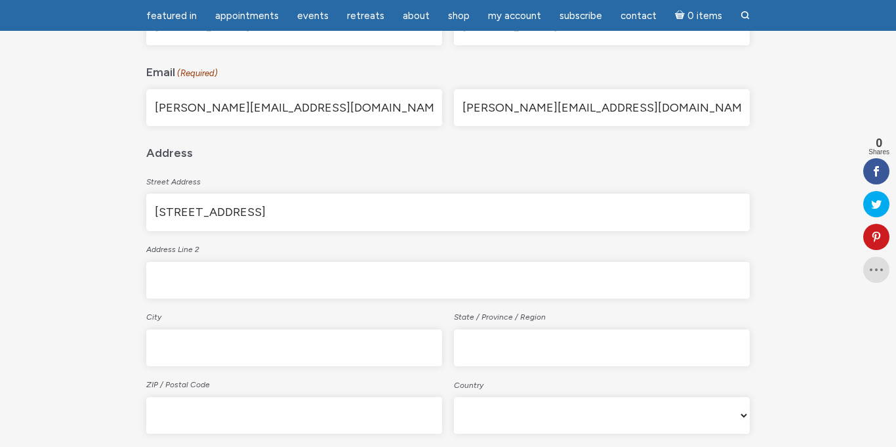
click at [388, 355] on input "City" at bounding box center [294, 347] width 296 height 37
type input "Old Hickory"
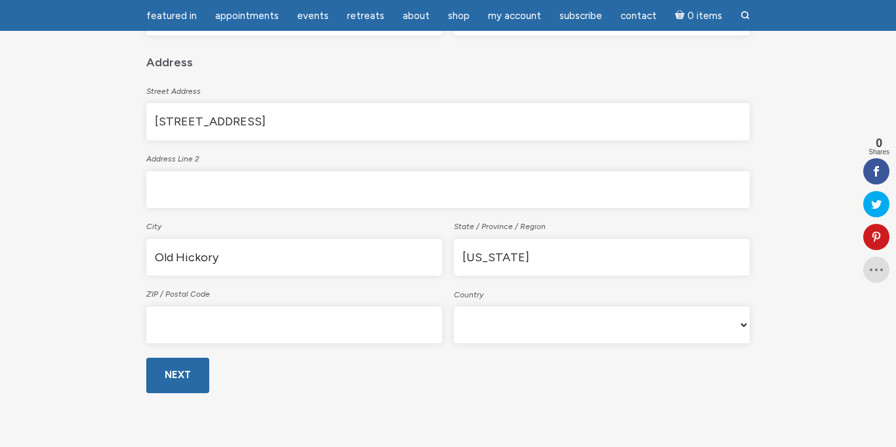
scroll to position [499, 0]
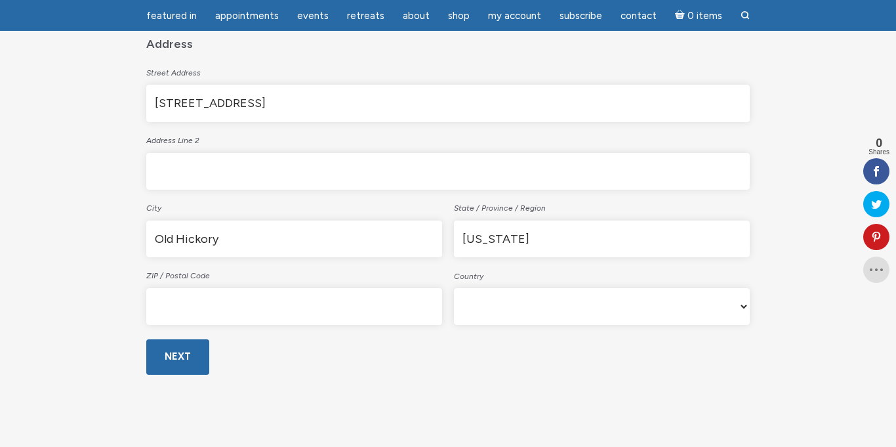
type input "[US_STATE]"
click at [250, 319] on input "ZIP / Postal Code" at bounding box center [294, 306] width 296 height 37
type input "37138"
click at [174, 351] on input "Next" at bounding box center [177, 356] width 63 height 35
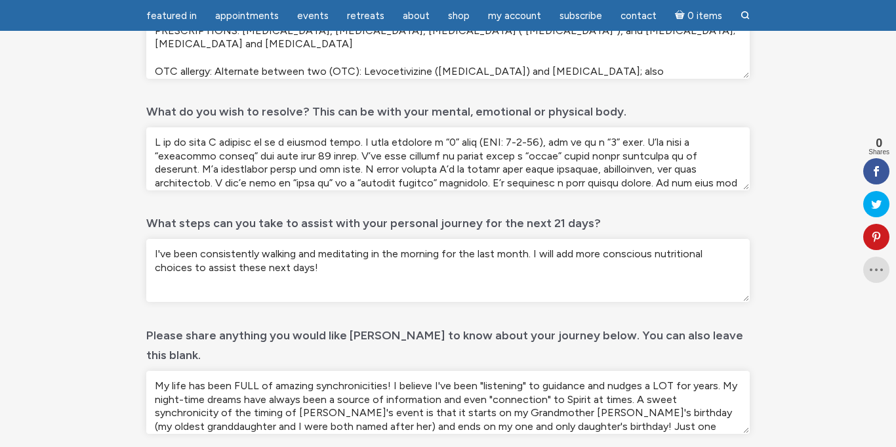
scroll to position [540, 0]
click at [205, 165] on textarea "What do you wish to resolve? This can be with your mental, emotional or physica…" at bounding box center [447, 158] width 603 height 63
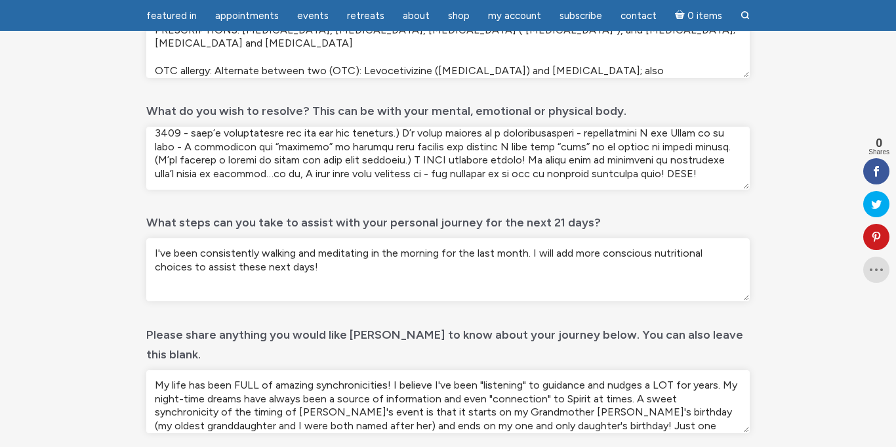
scroll to position [66, 0]
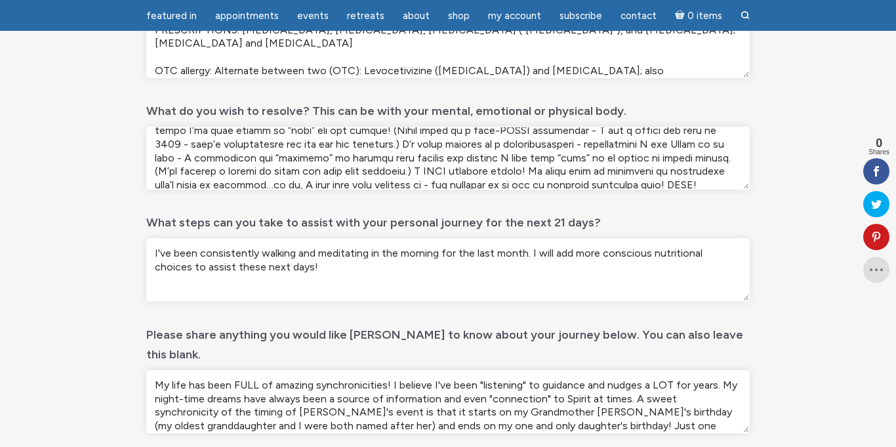
click at [205, 151] on textarea "What do you wish to resolve? This can be with your mental, emotional or physica…" at bounding box center [447, 158] width 603 height 63
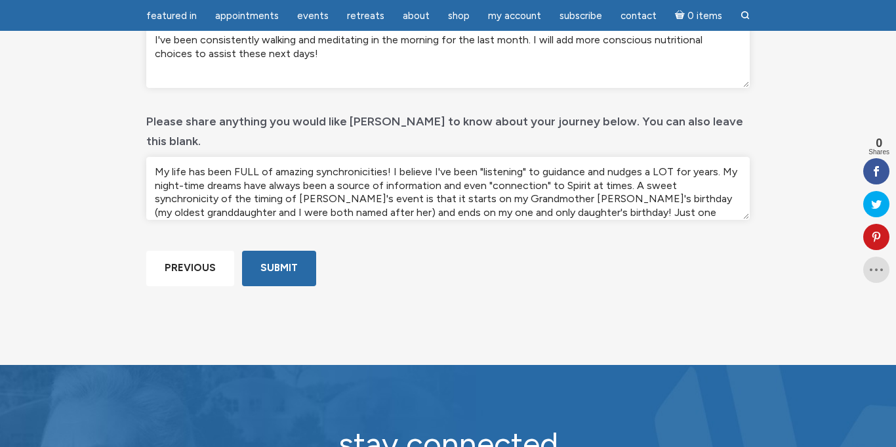
scroll to position [9, 0]
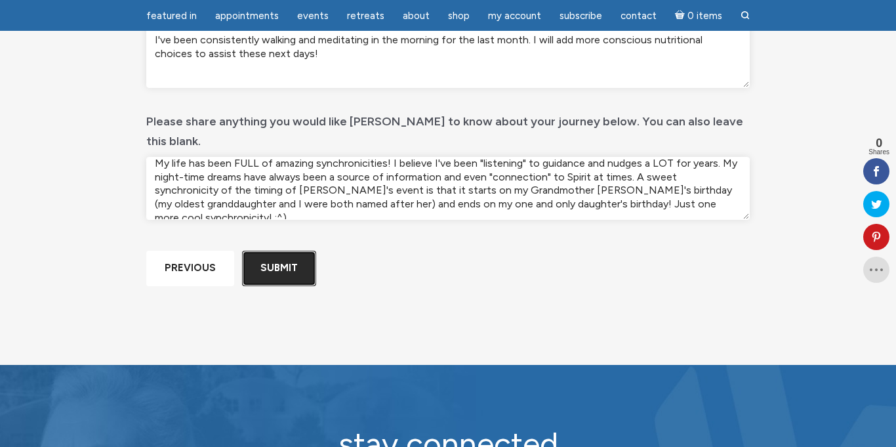
click at [270, 285] on input "Submit" at bounding box center [279, 267] width 74 height 35
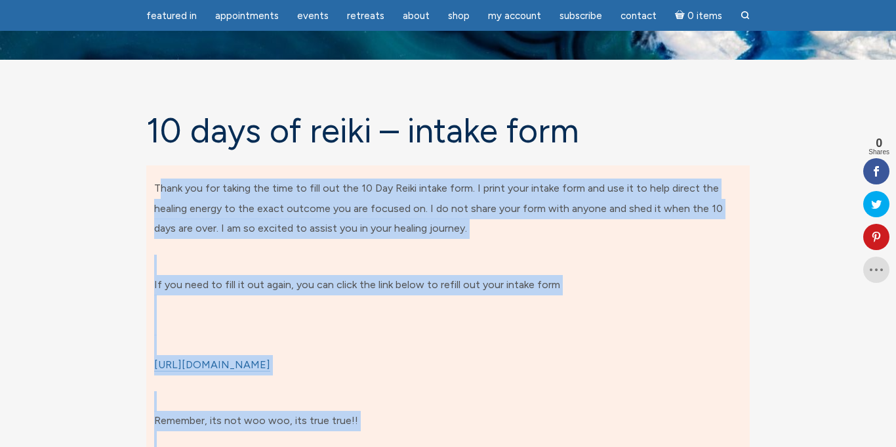
scroll to position [45, 0]
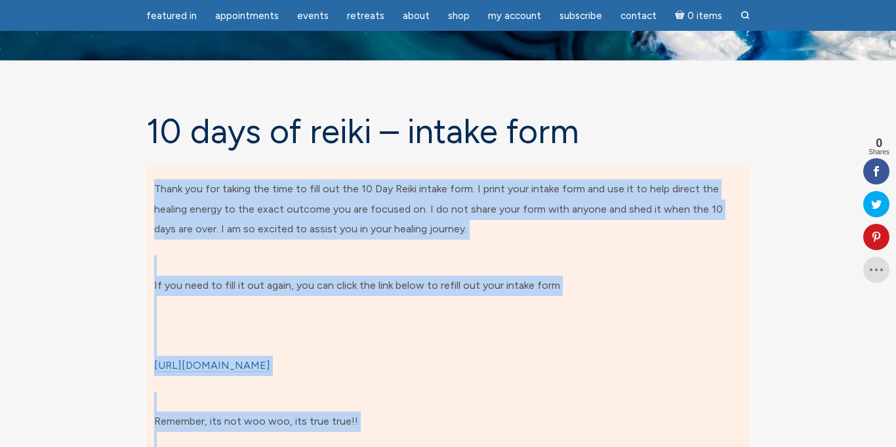
drag, startPoint x: 204, startPoint y: 389, endPoint x: 130, endPoint y: 168, distance: 233.1
click at [130, 168] on div "10 days of Reiki – Intake form Thank you for taking the time to fill out the 10…" at bounding box center [448, 327] width 748 height 428
copy div "Thank you for taking the time to fill out the 10 Day Reiki intake form. I print…"
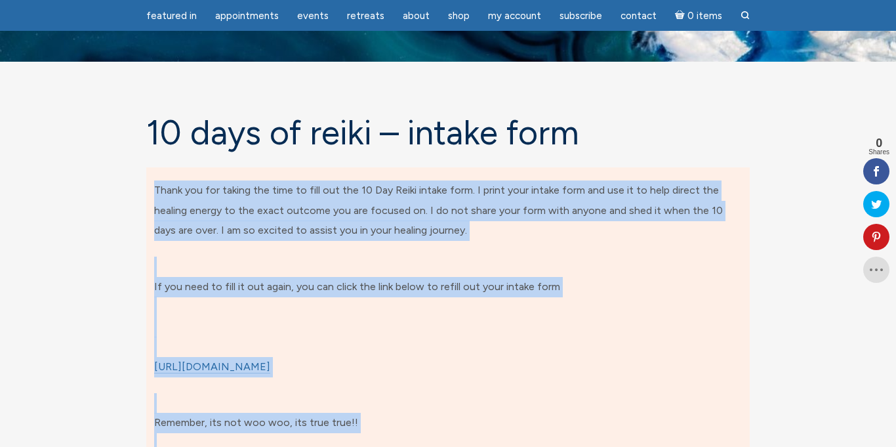
scroll to position [0, 0]
